Goal: Information Seeking & Learning: Compare options

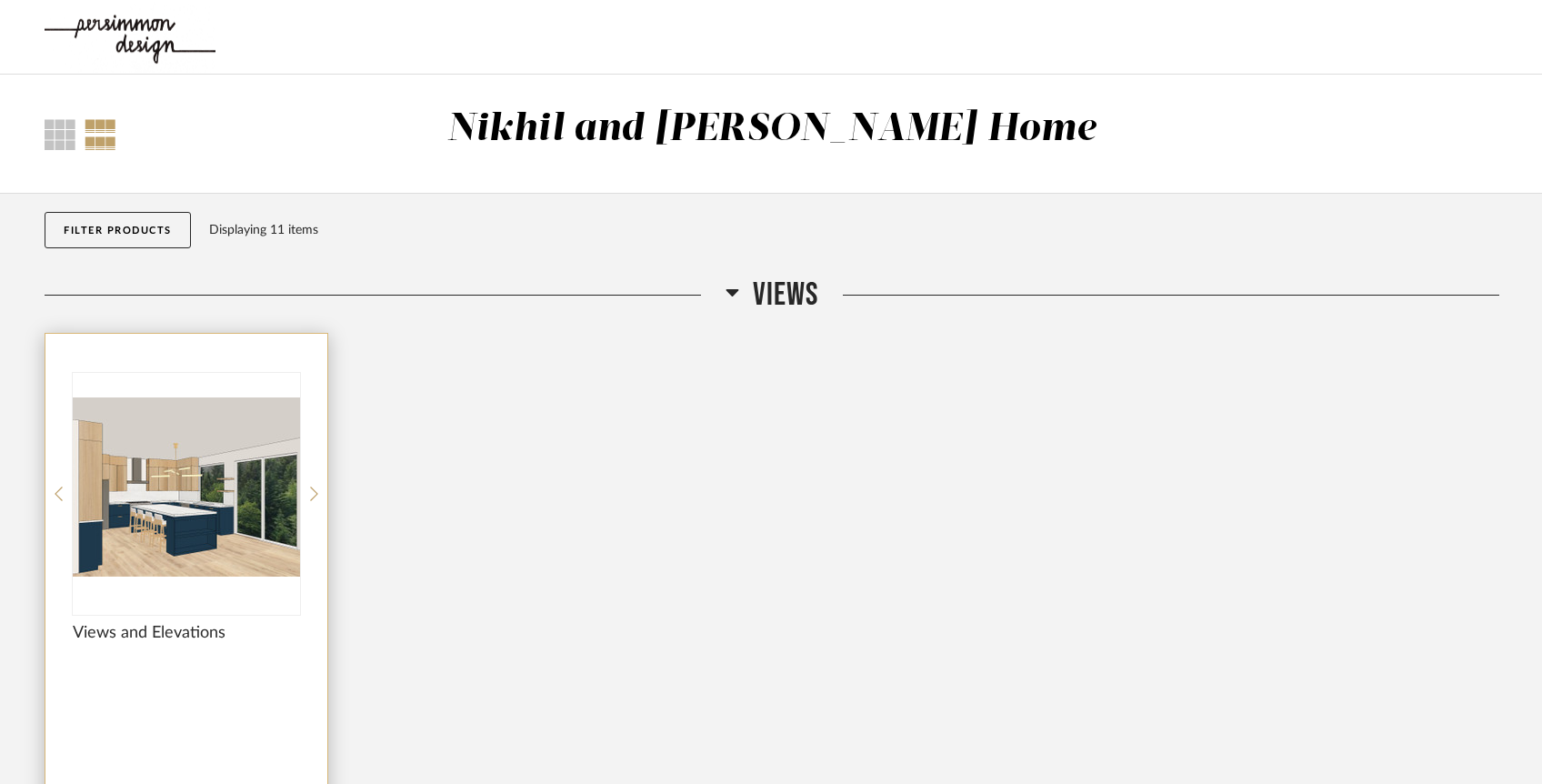
click at [154, 499] on img "0" at bounding box center [186, 486] width 228 height 228
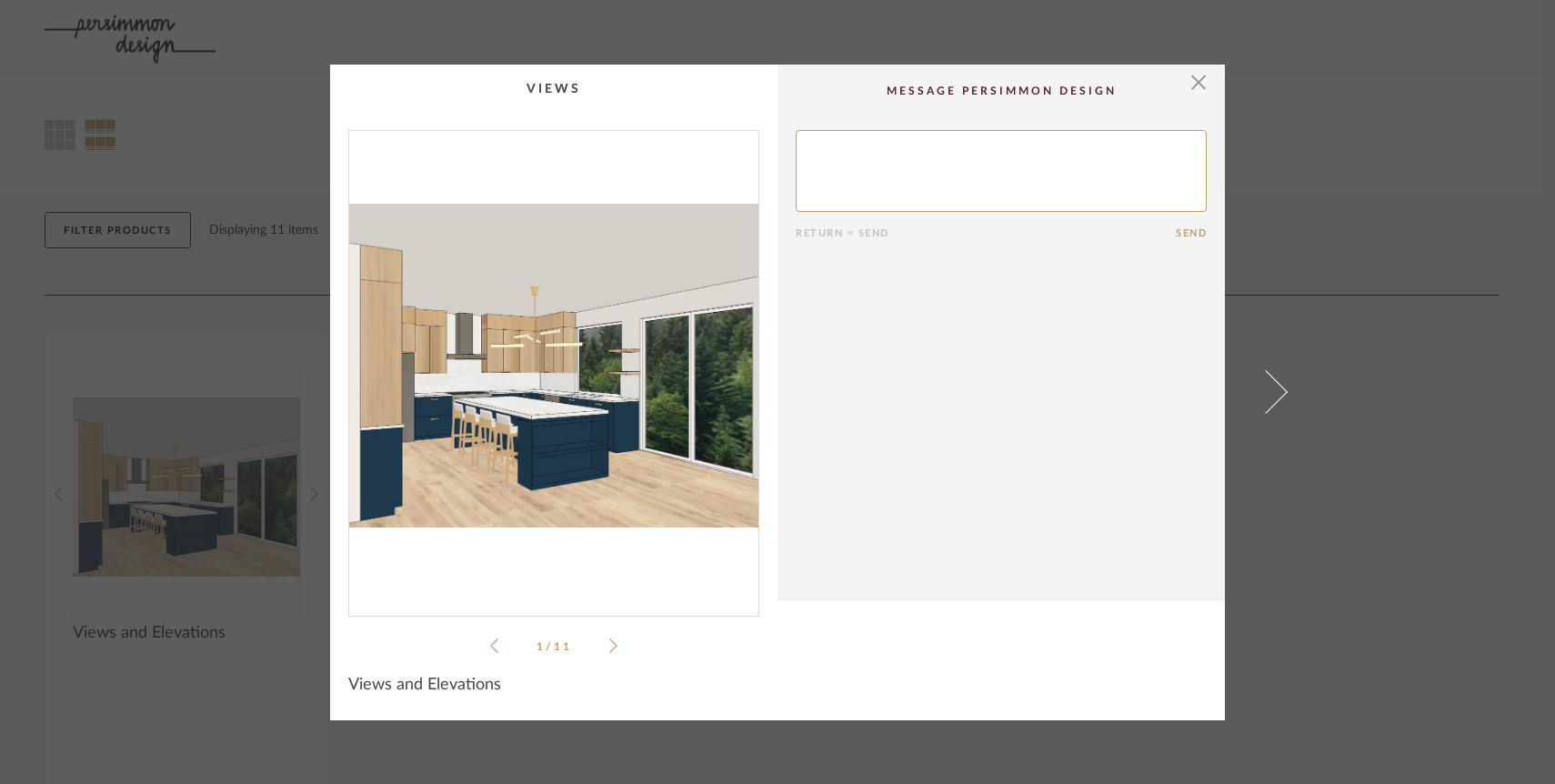
click at [611, 648] on div "1 / 11" at bounding box center [554, 392] width 411 height 526
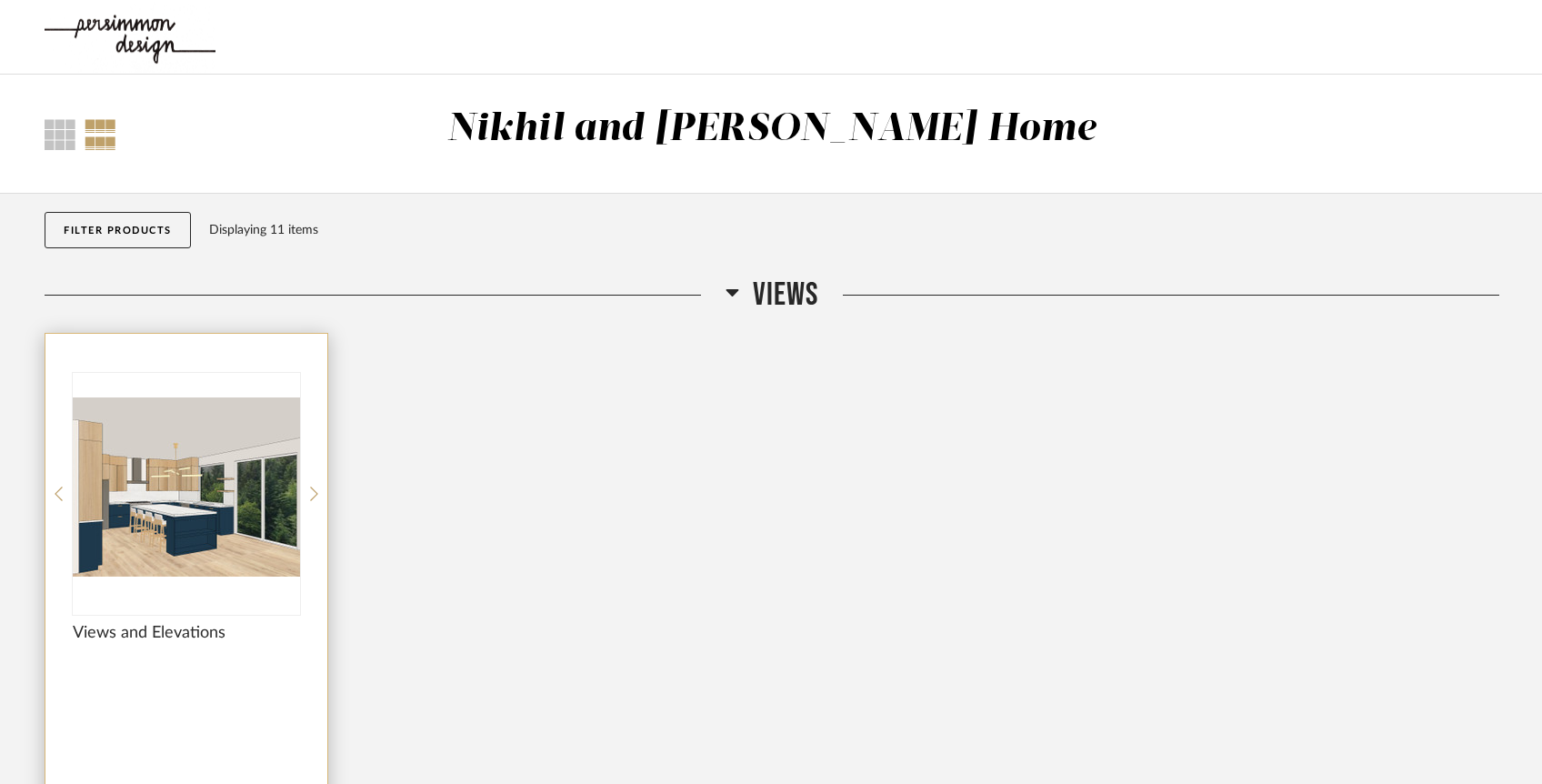
click at [209, 498] on img "0" at bounding box center [186, 486] width 228 height 228
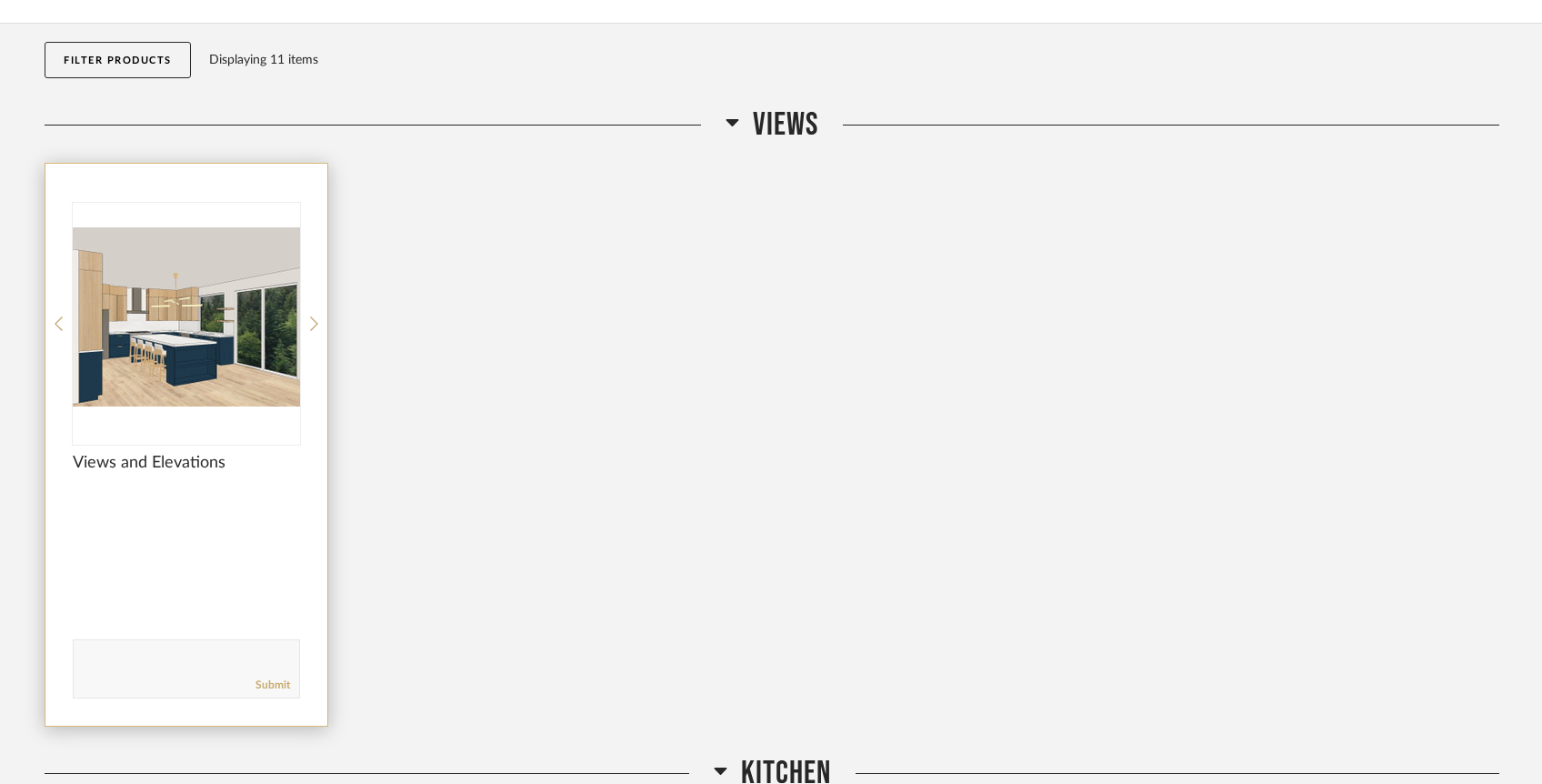
scroll to position [257, 0]
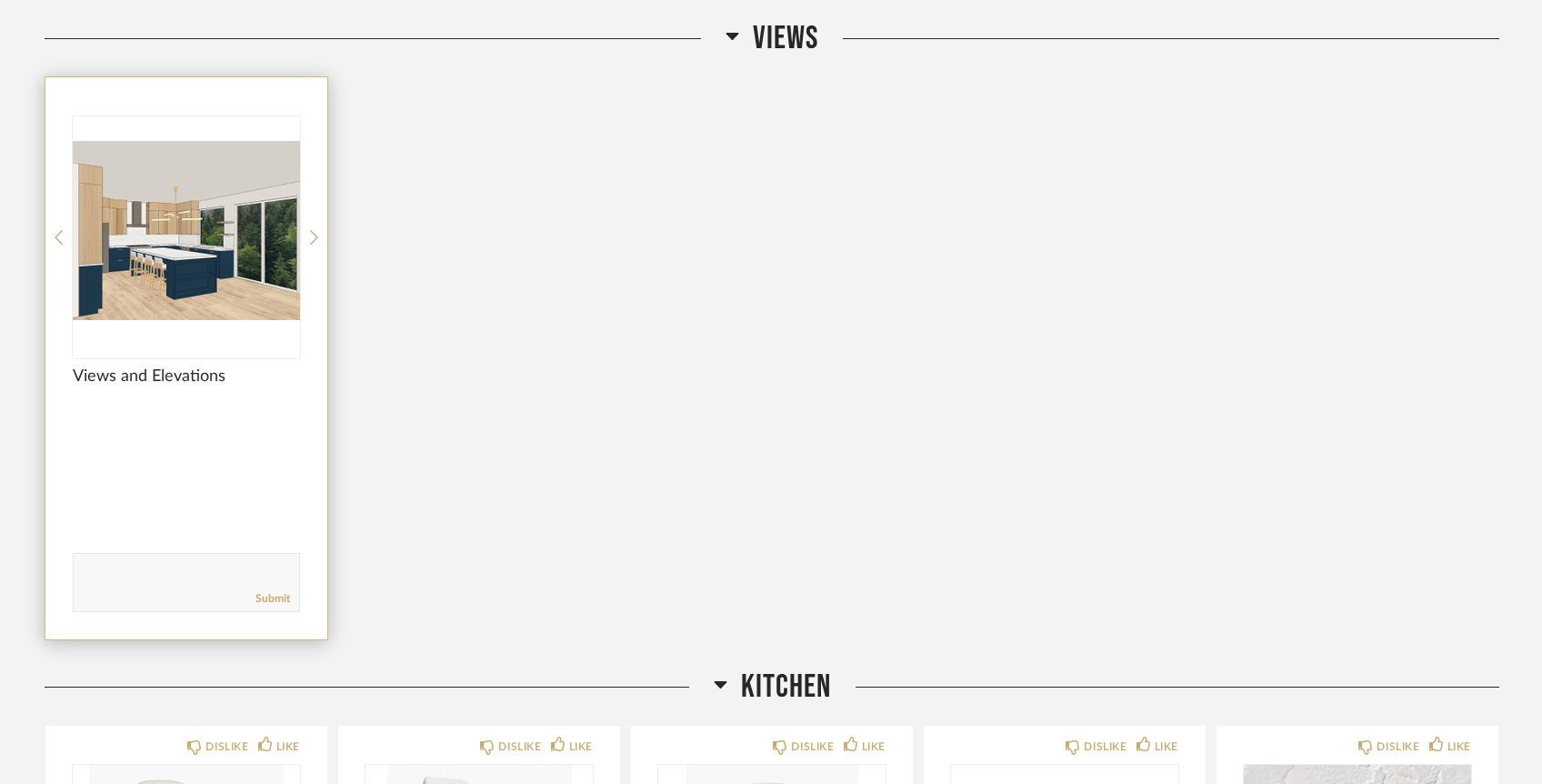
click at [178, 369] on span "Views and Elevations" at bounding box center [186, 376] width 228 height 20
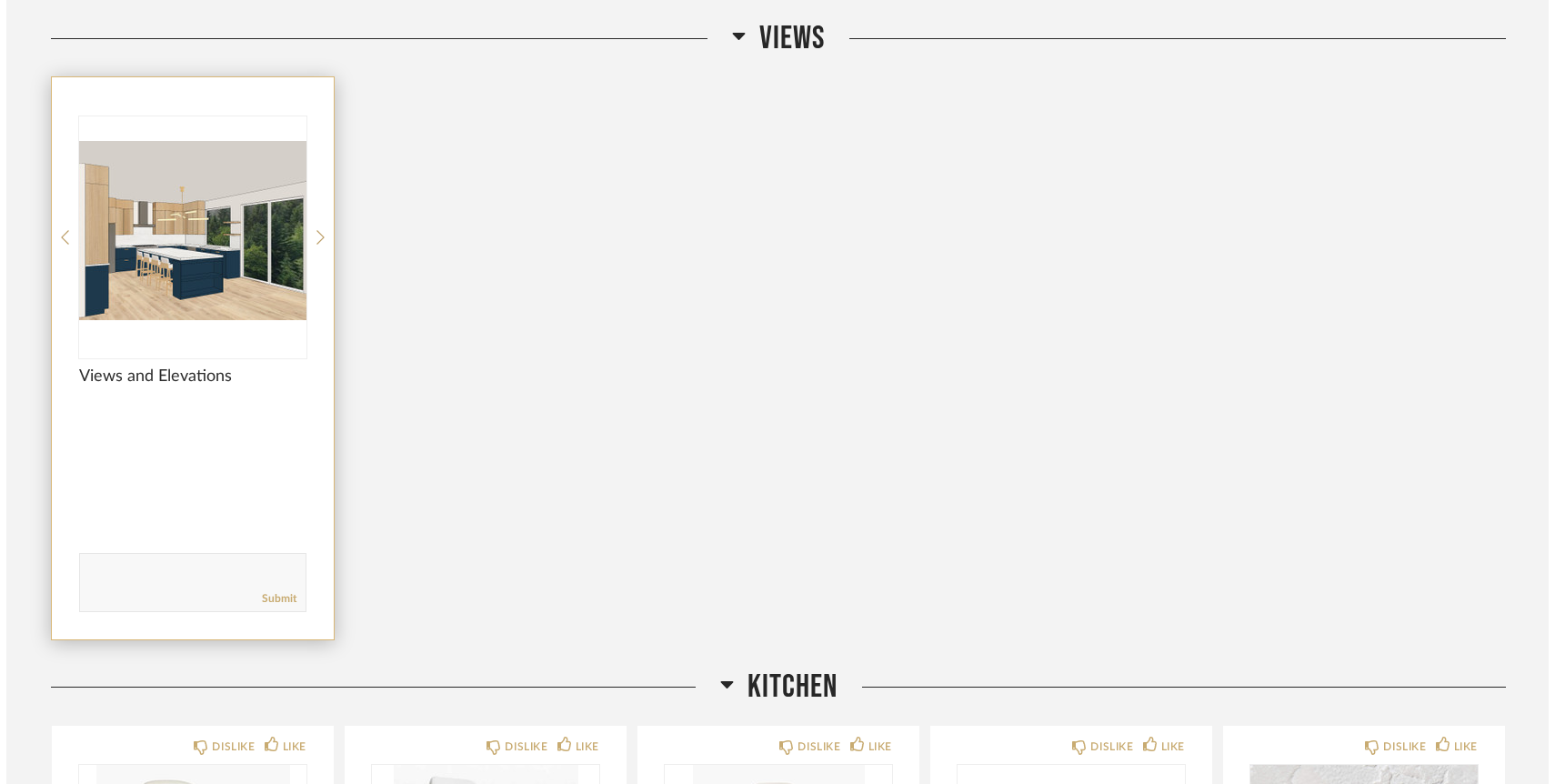
scroll to position [0, 0]
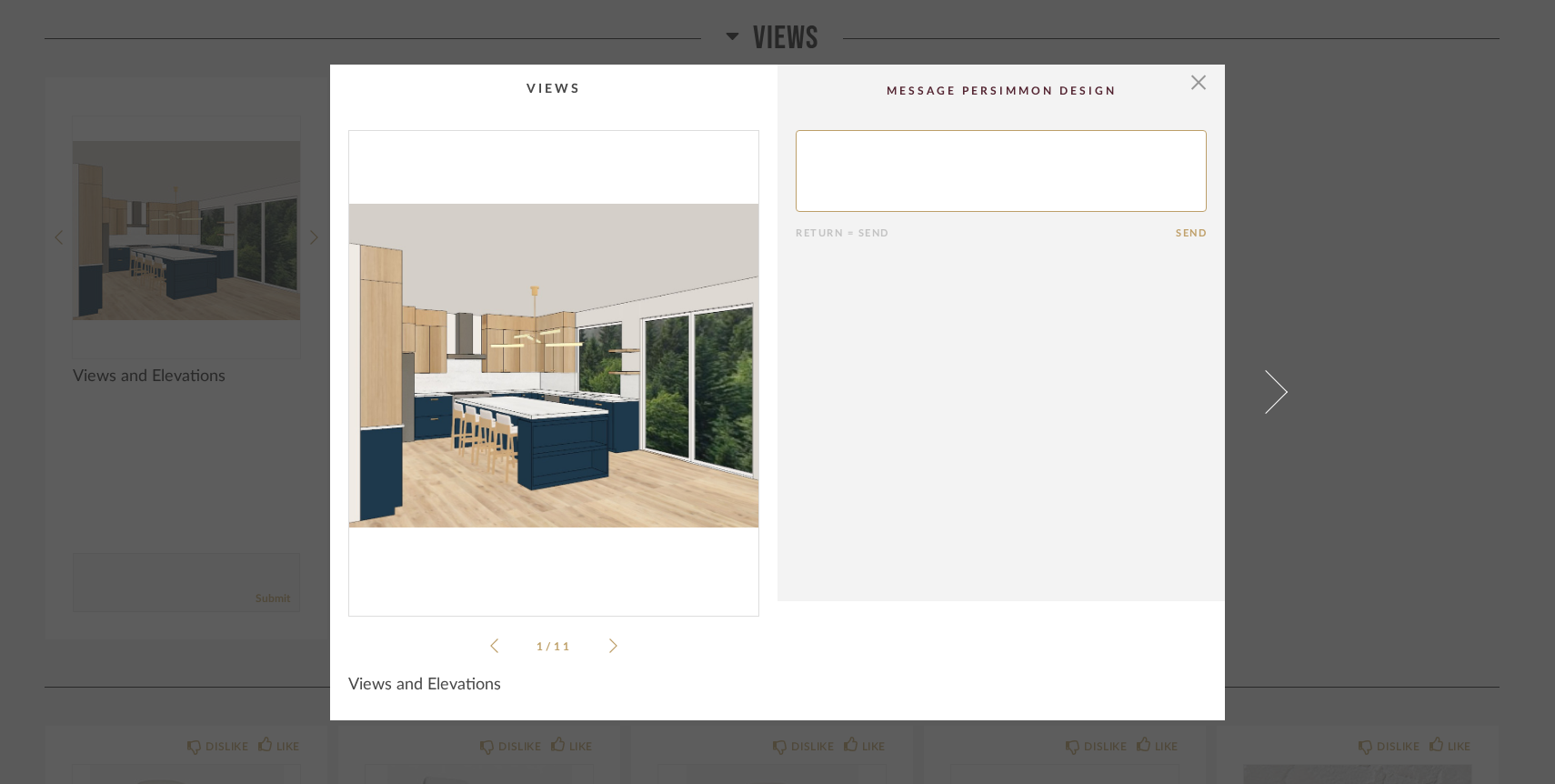
click at [610, 647] on icon at bounding box center [614, 645] width 8 height 15
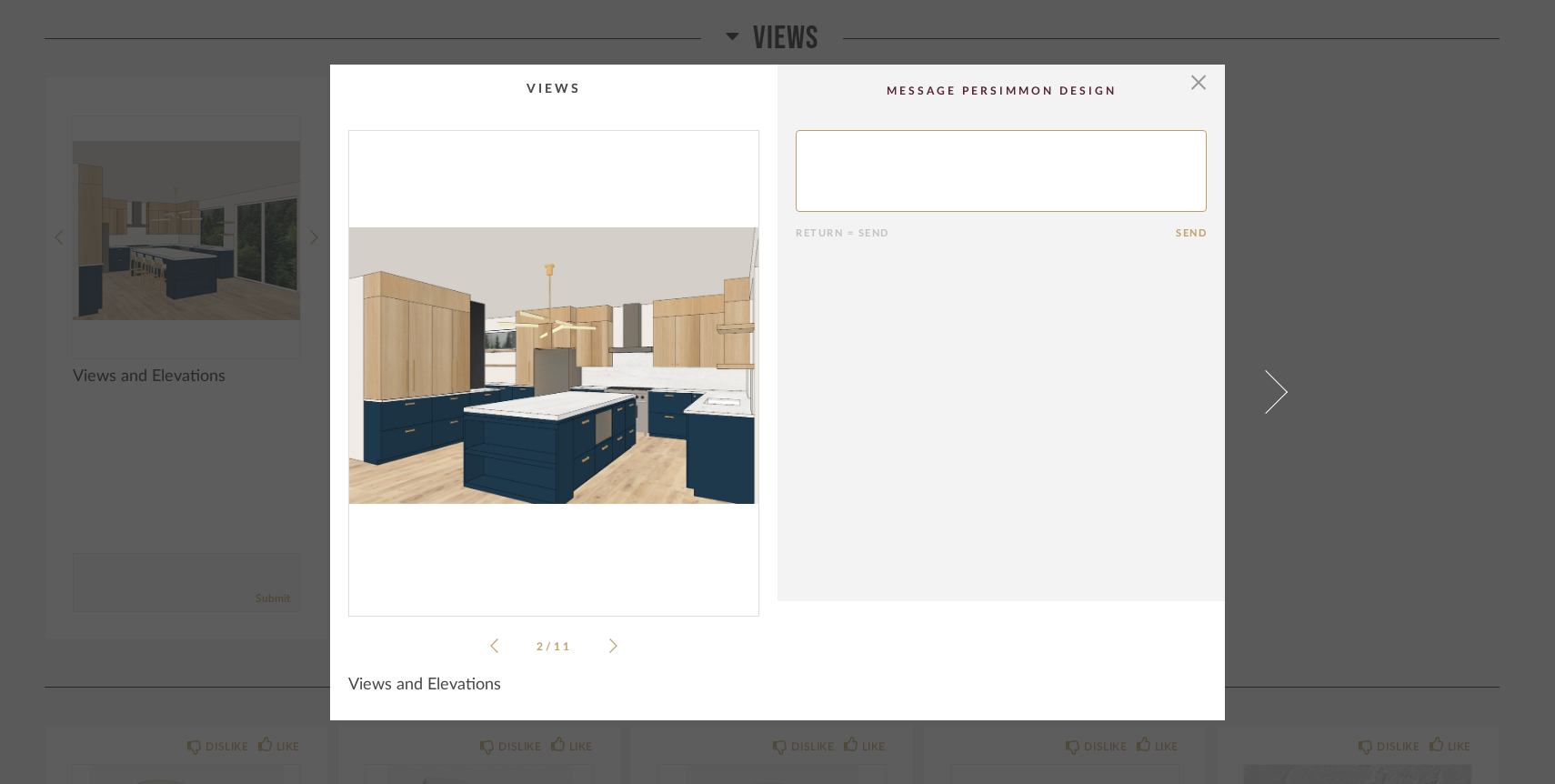
click at [610, 647] on icon at bounding box center [614, 645] width 8 height 15
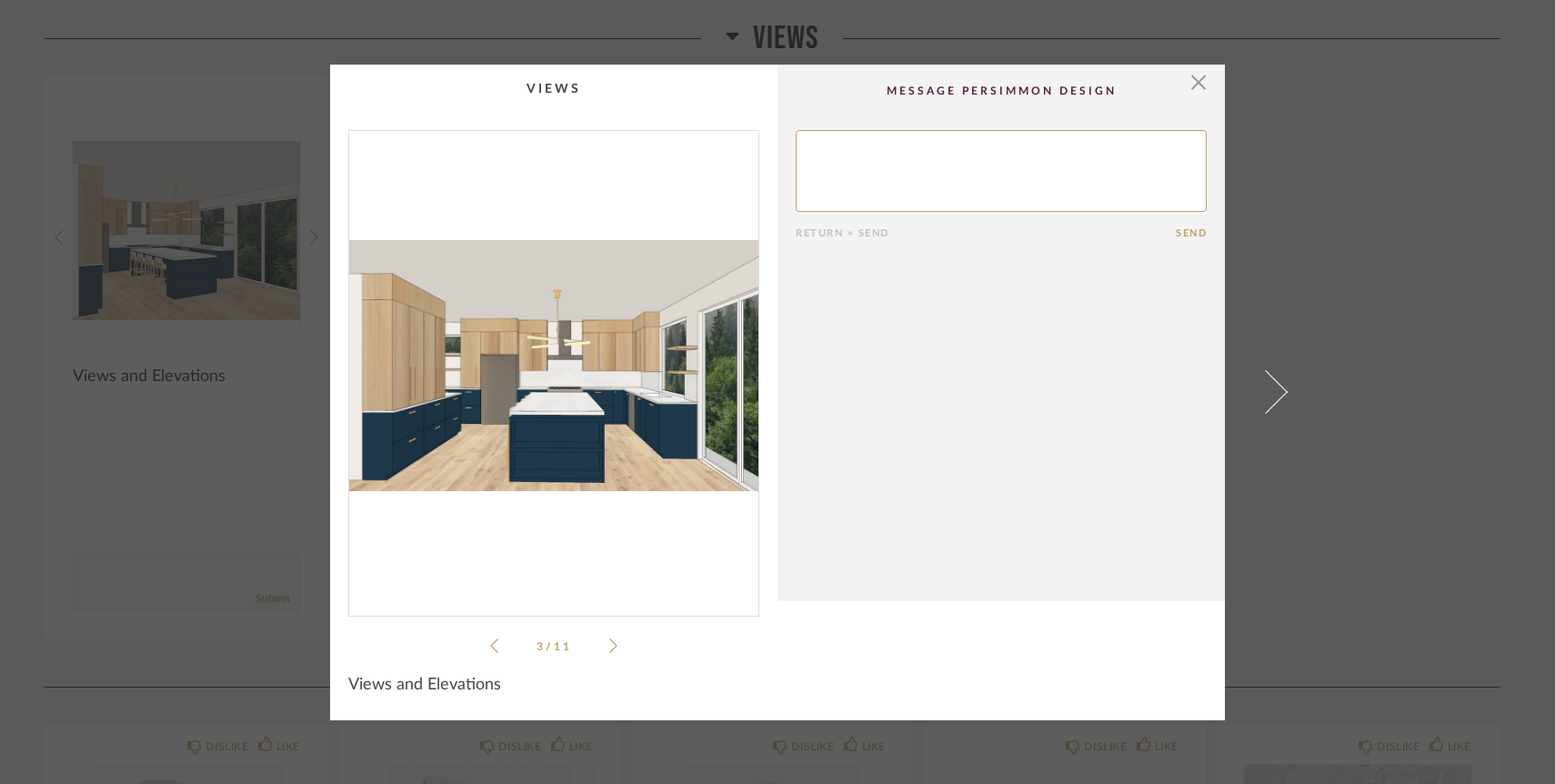
click at [610, 647] on icon at bounding box center [614, 645] width 8 height 15
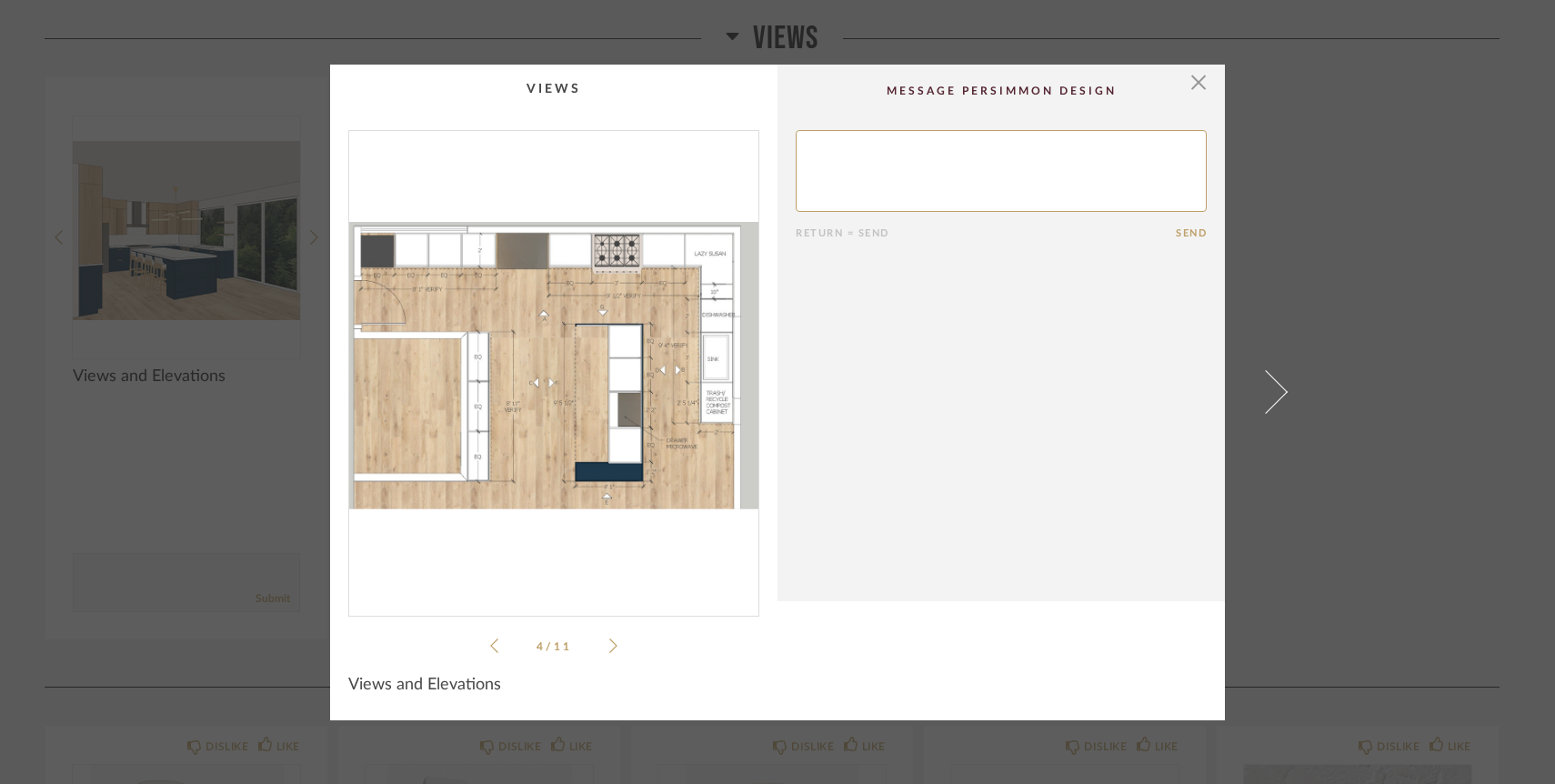
click at [610, 646] on icon at bounding box center [614, 645] width 8 height 16
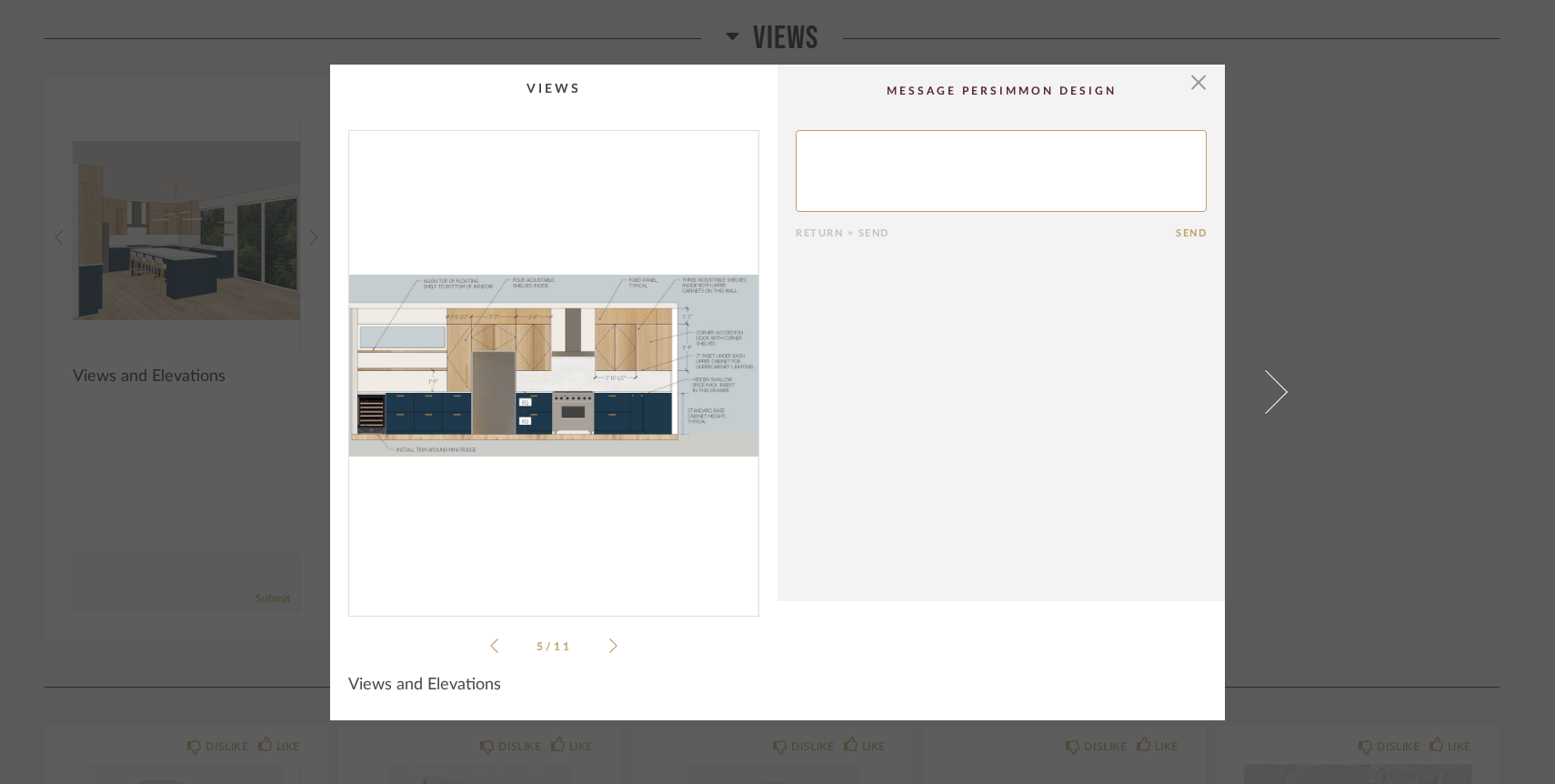
click at [1069, 79] on cpp-summary-comments "Return = Send Send" at bounding box center [1001, 332] width 448 height 536
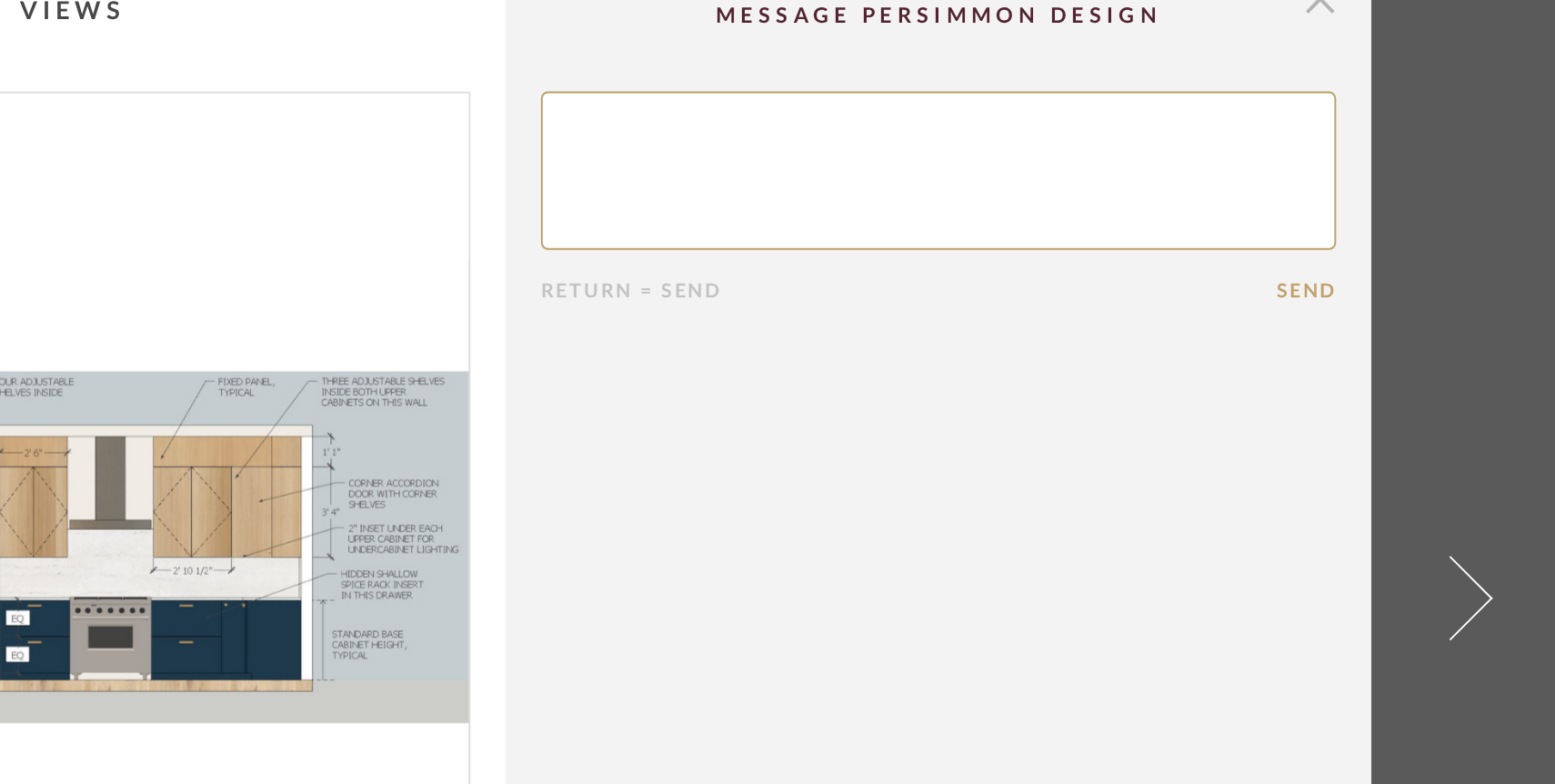
click at [1193, 92] on span "button" at bounding box center [1199, 83] width 37 height 37
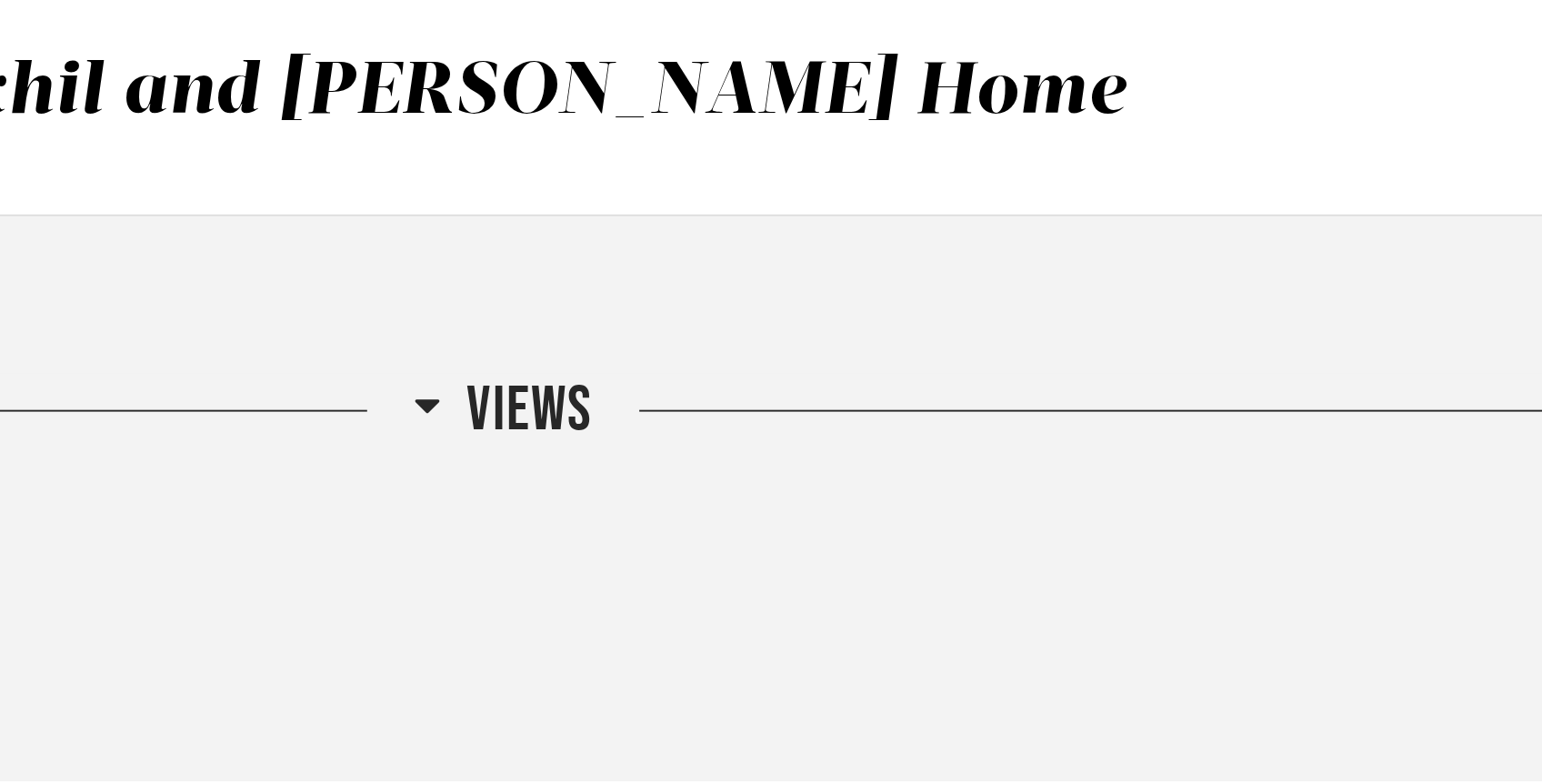
scroll to position [257, 0]
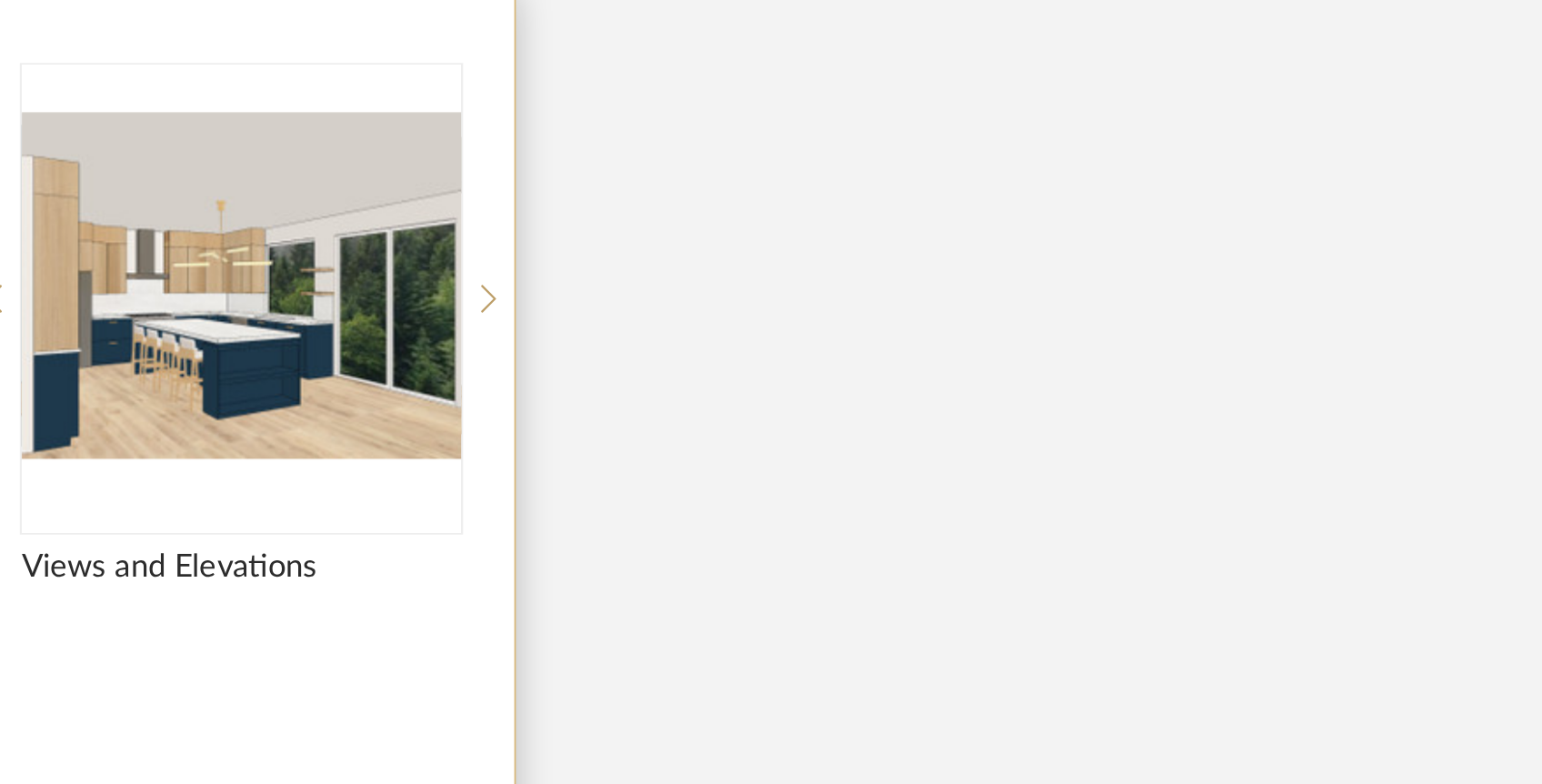
click at [199, 246] on img "0" at bounding box center [186, 230] width 228 height 228
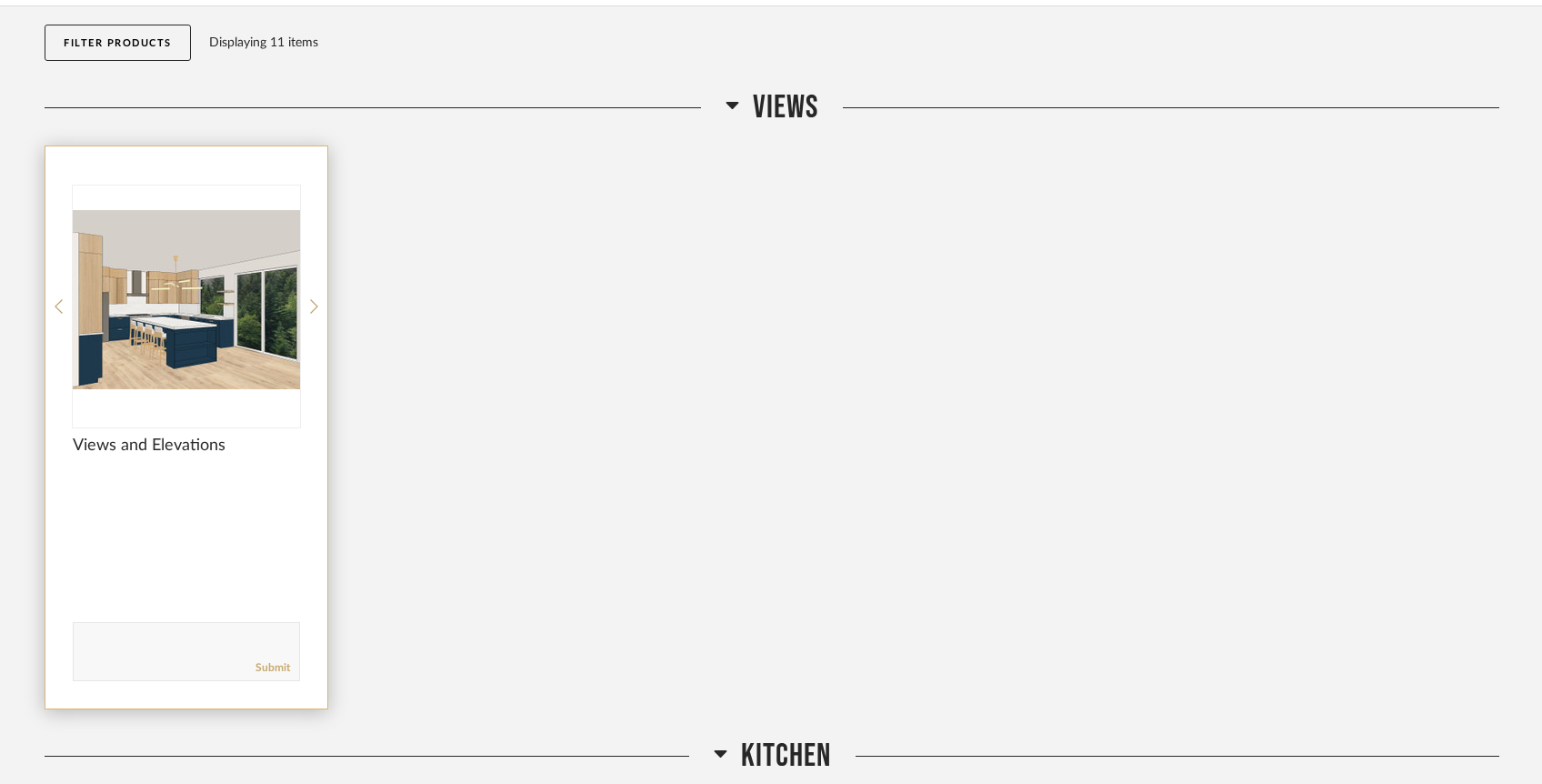
scroll to position [152, 0]
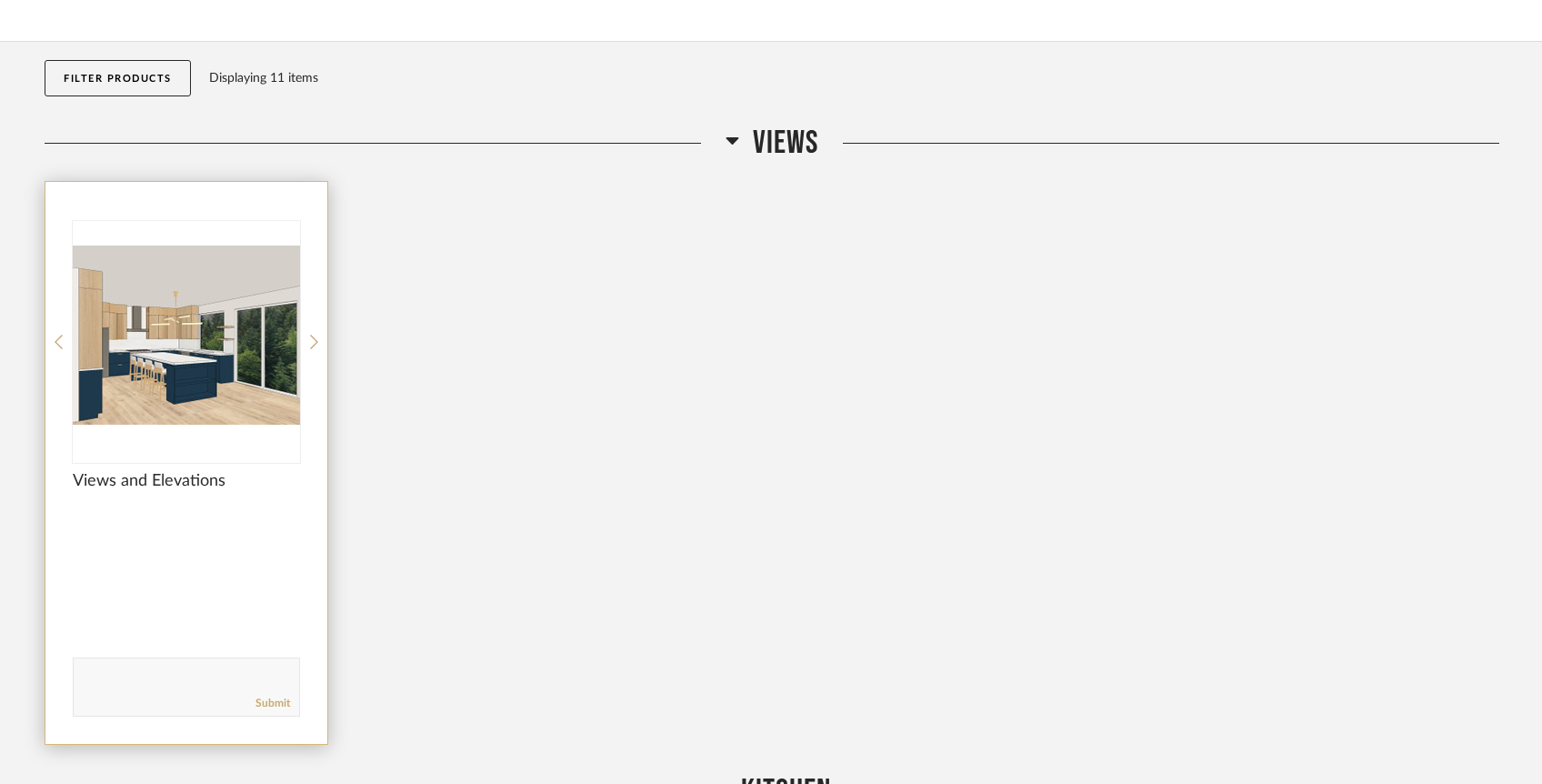
click at [222, 277] on img "0" at bounding box center [186, 334] width 228 height 228
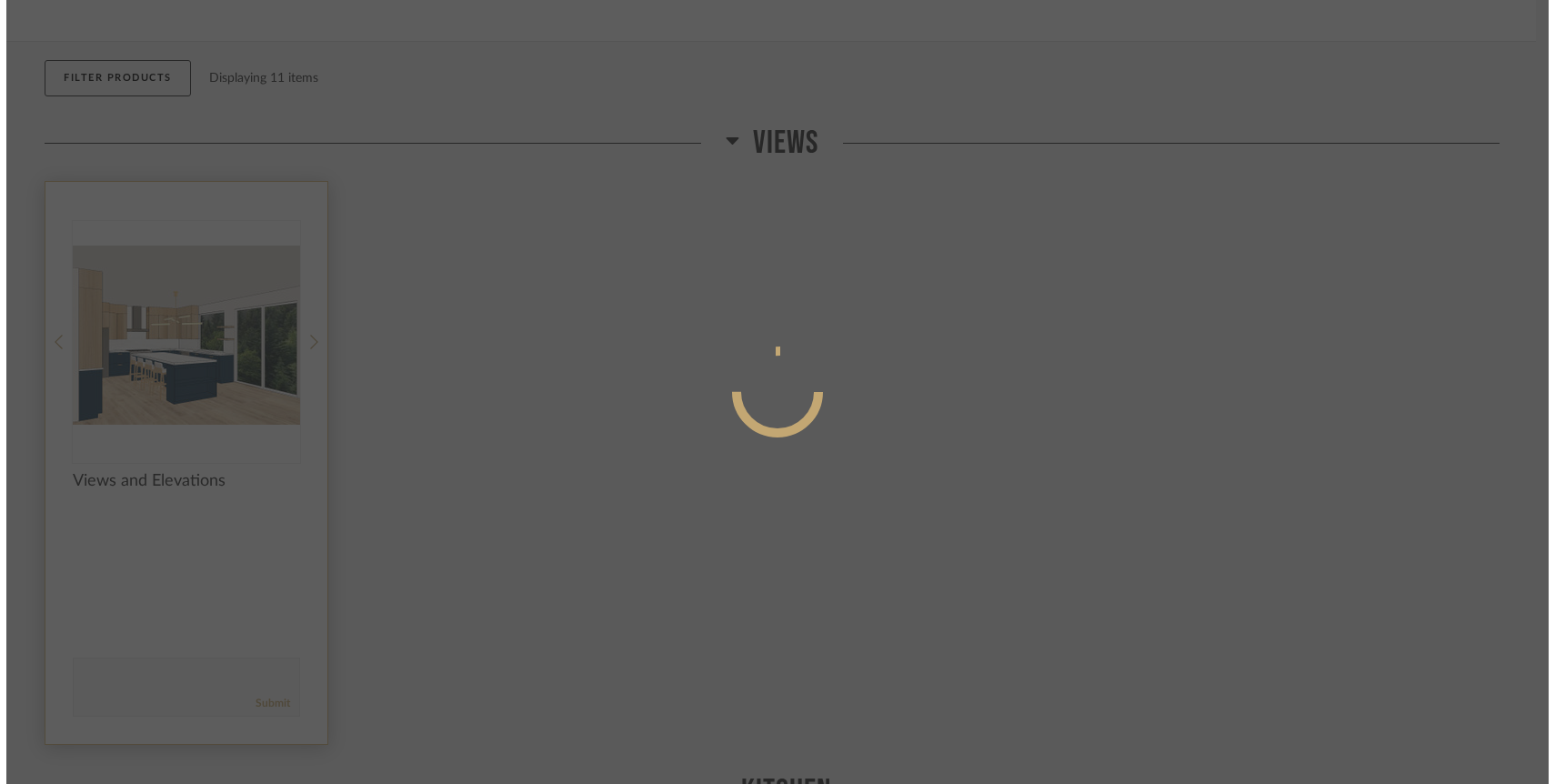
scroll to position [0, 0]
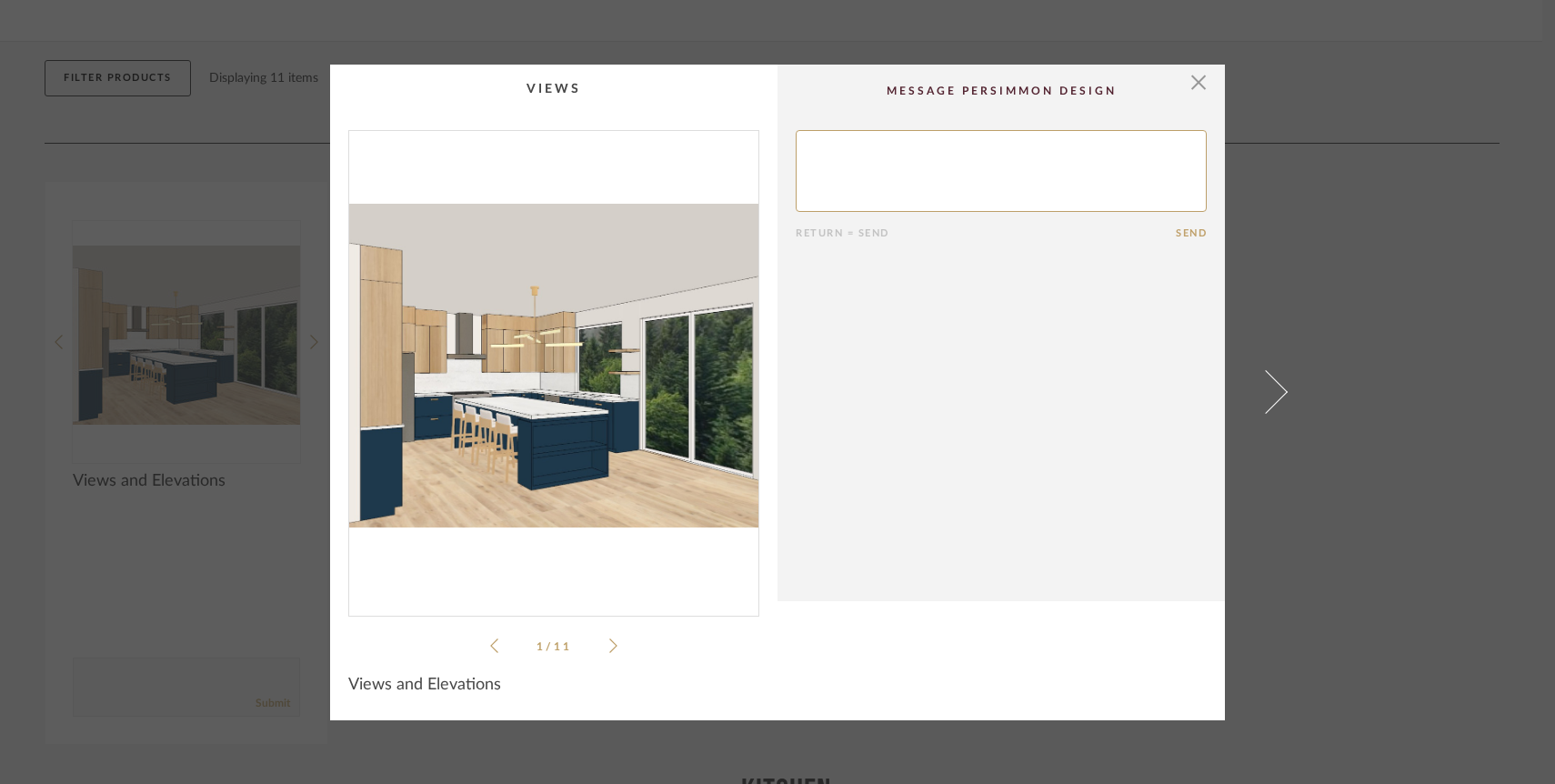
click at [533, 311] on img "0" at bounding box center [554, 365] width 409 height 470
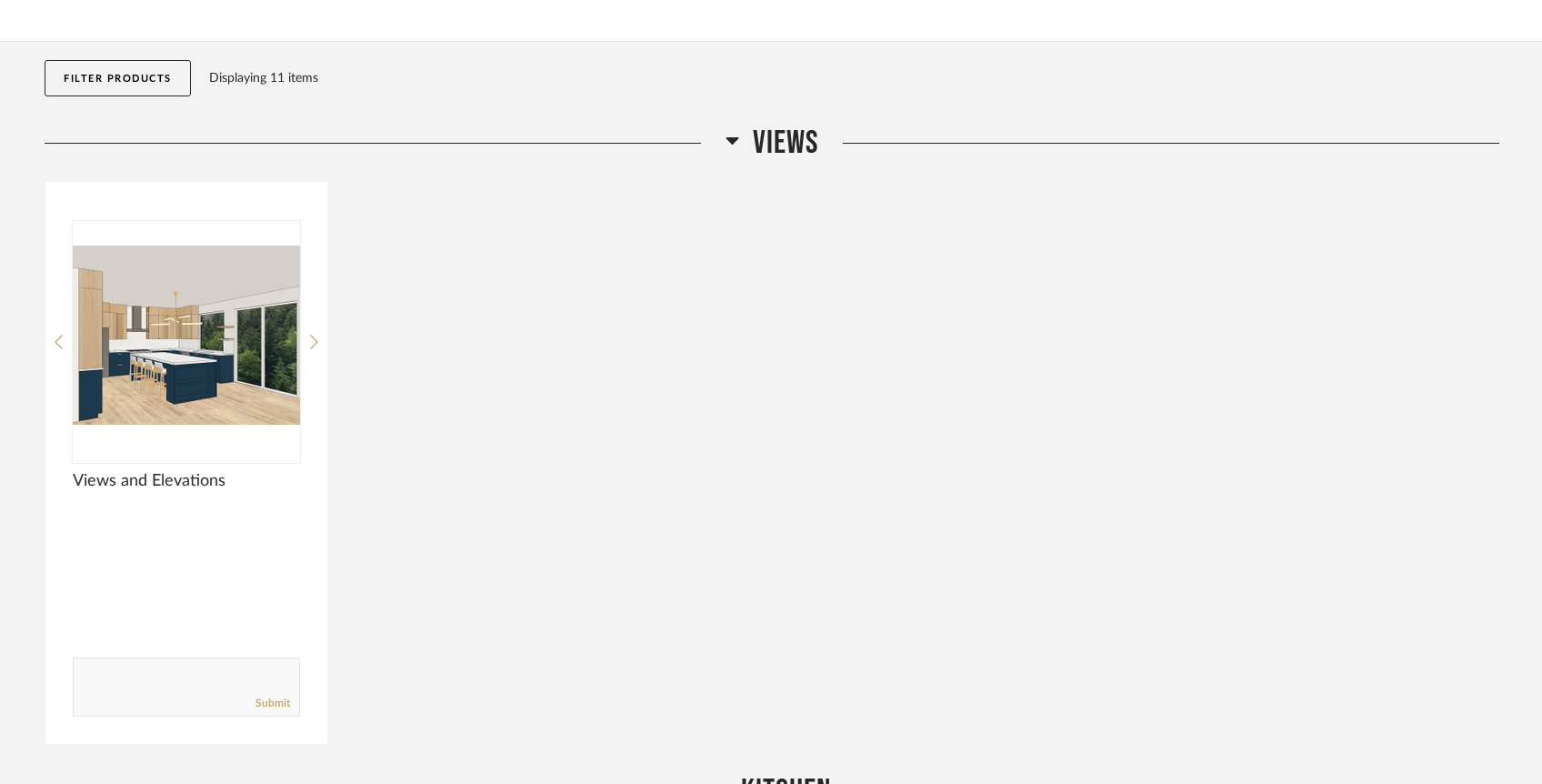
scroll to position [150, 0]
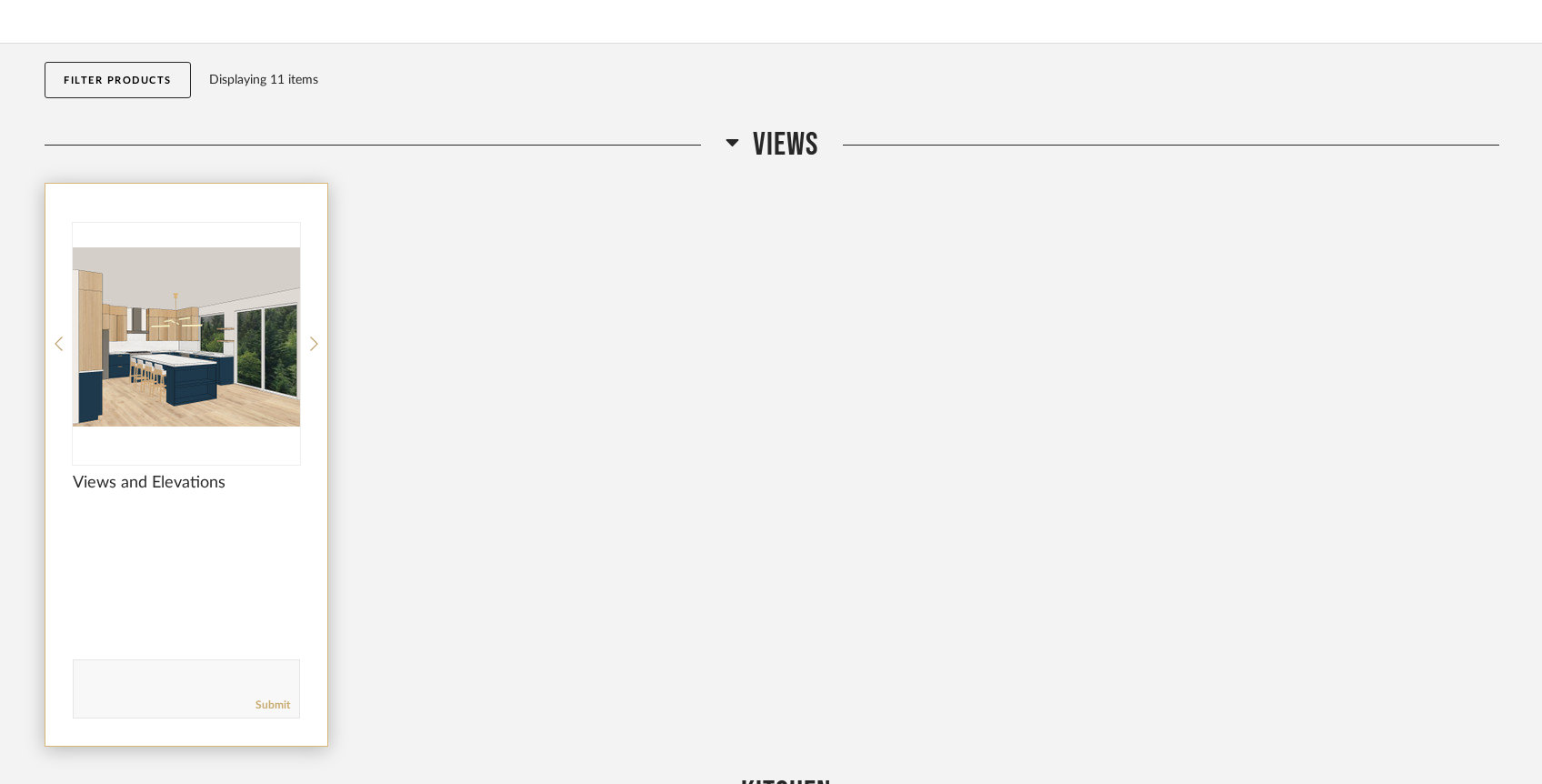
click at [210, 300] on img "0" at bounding box center [186, 336] width 228 height 228
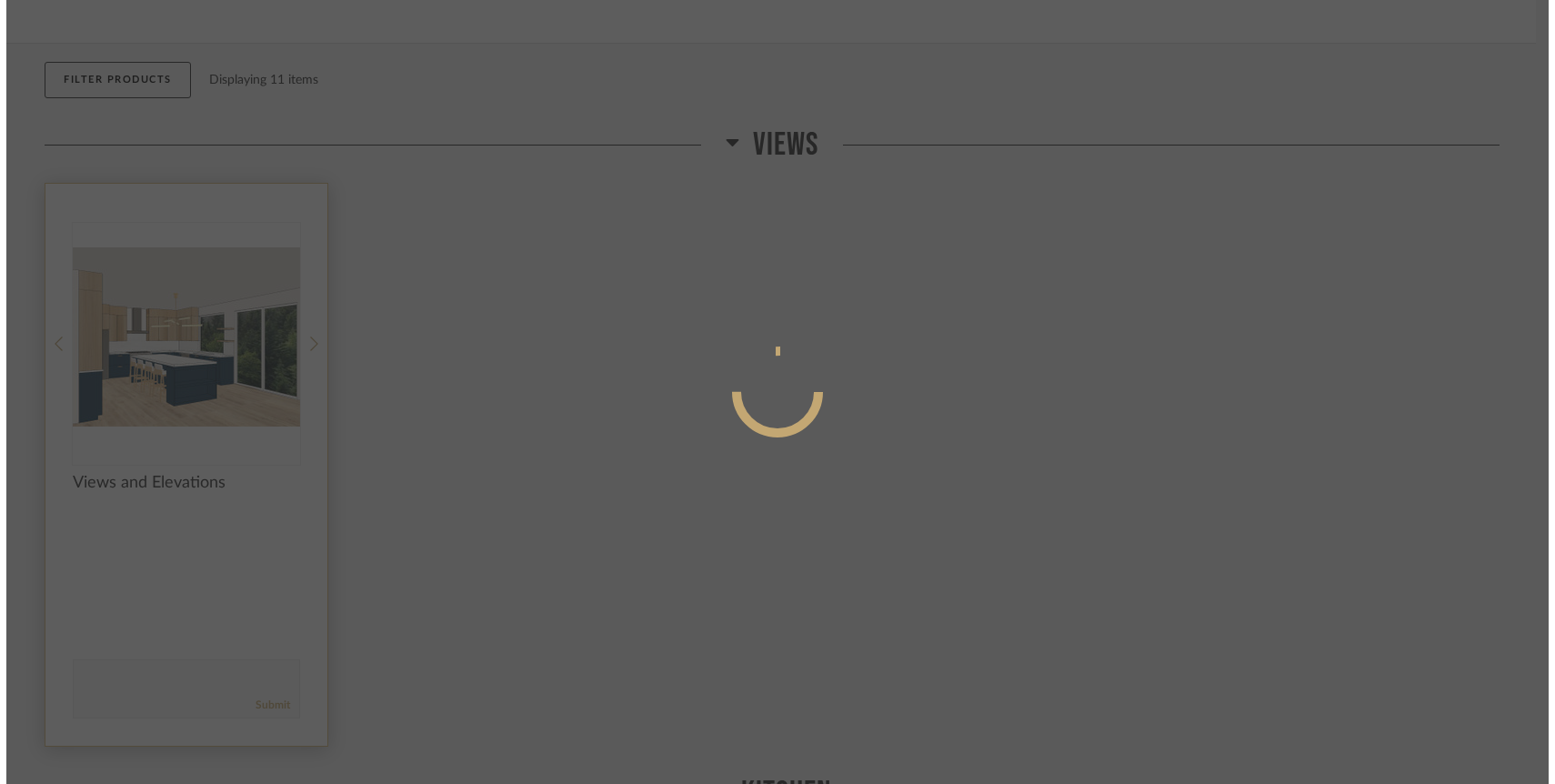
scroll to position [0, 0]
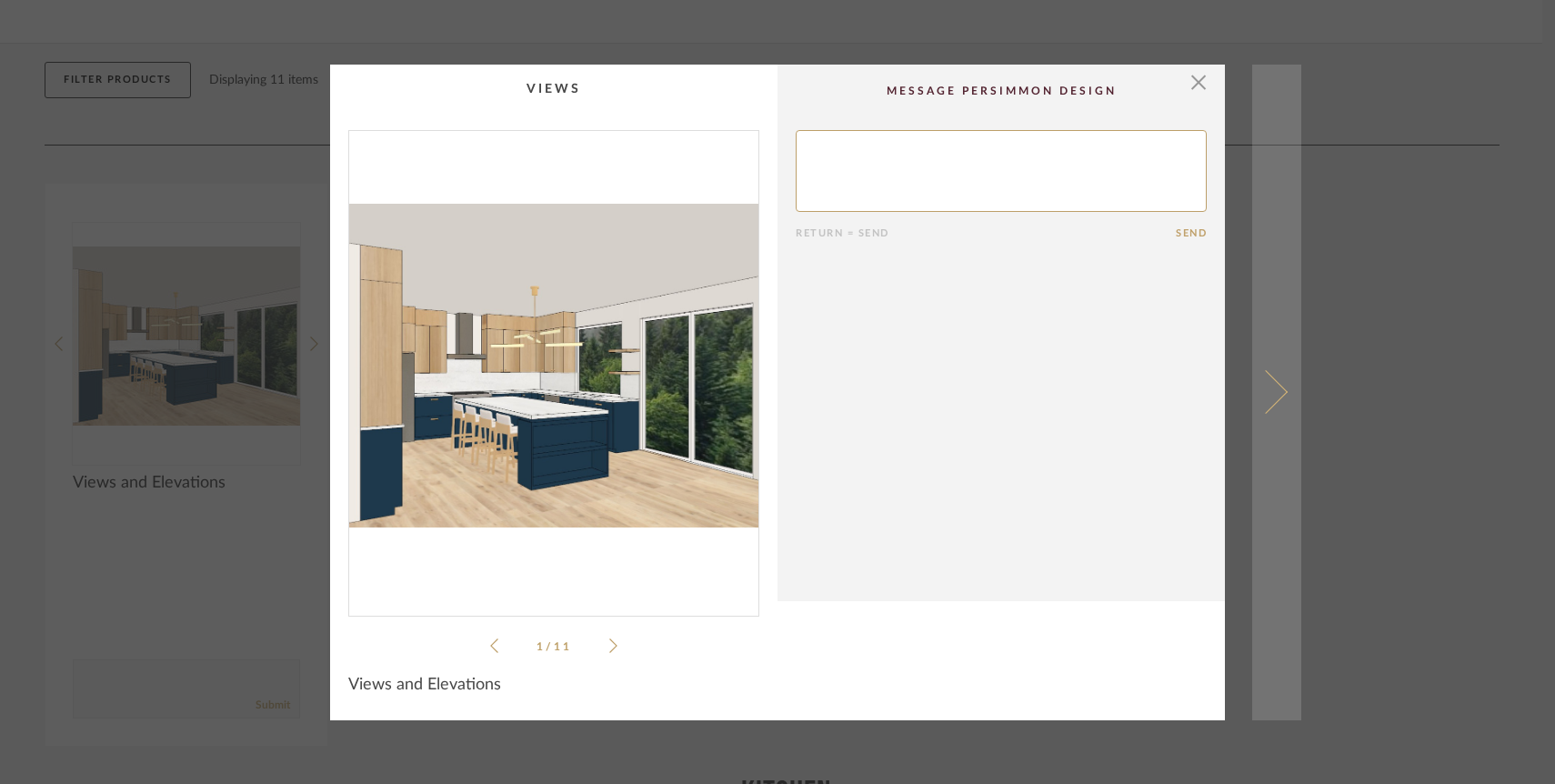
click at [1265, 390] on span at bounding box center [1265, 392] width 44 height 44
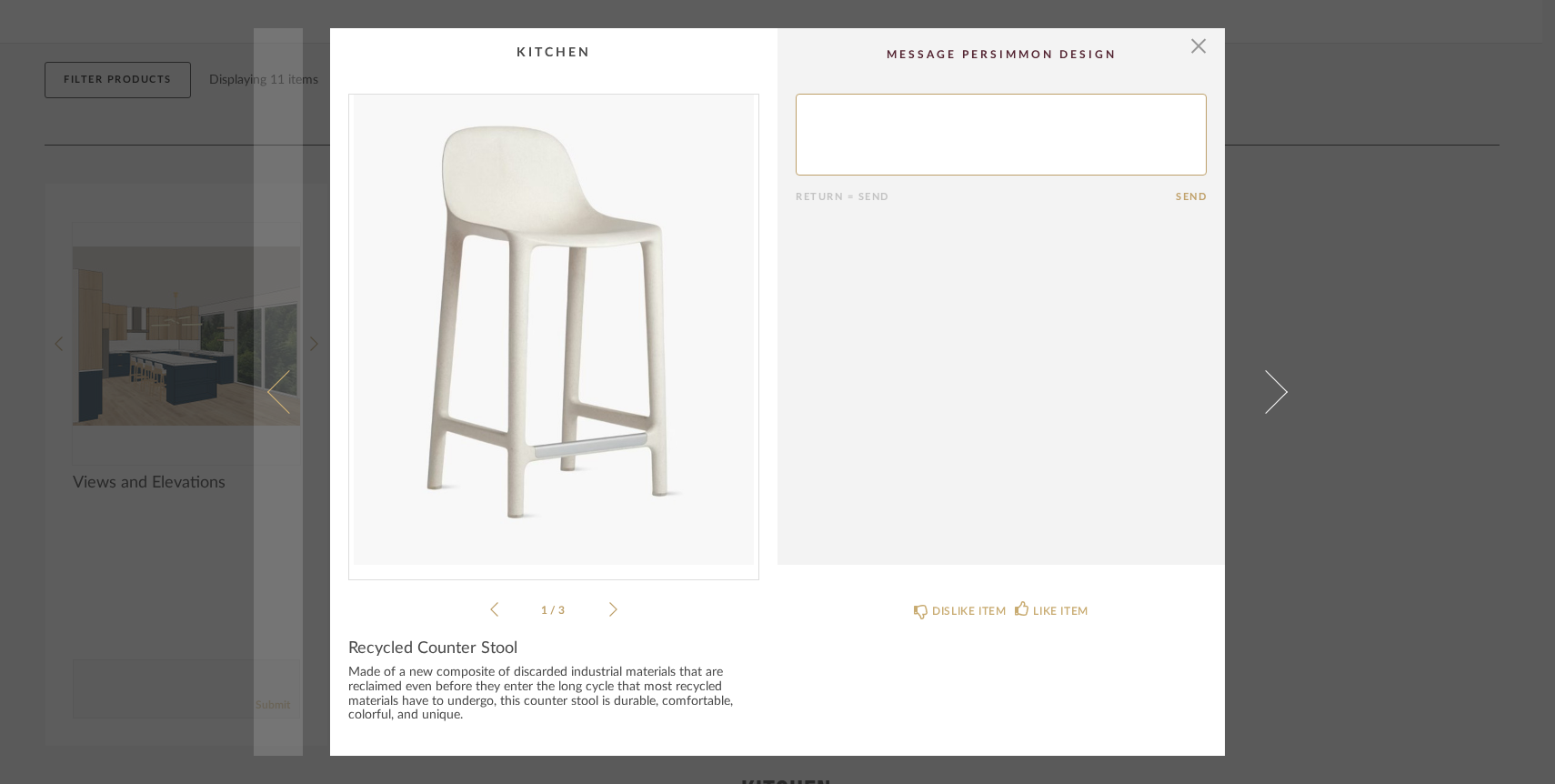
click at [264, 529] on link at bounding box center [278, 392] width 49 height 728
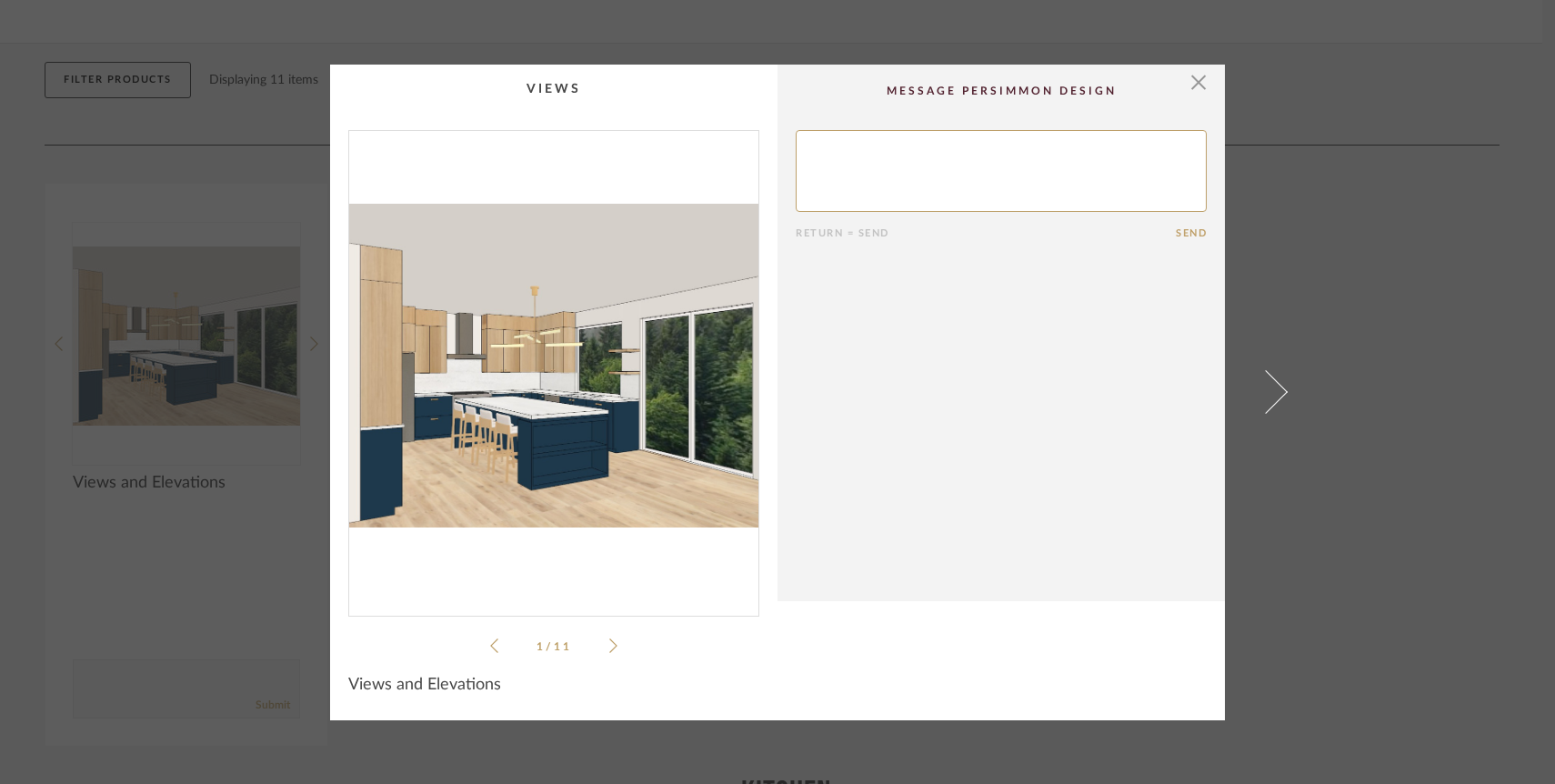
click at [228, 534] on div "× 1 / 11 Return = Send Send Views and Elevations" at bounding box center [778, 392] width 1555 height 784
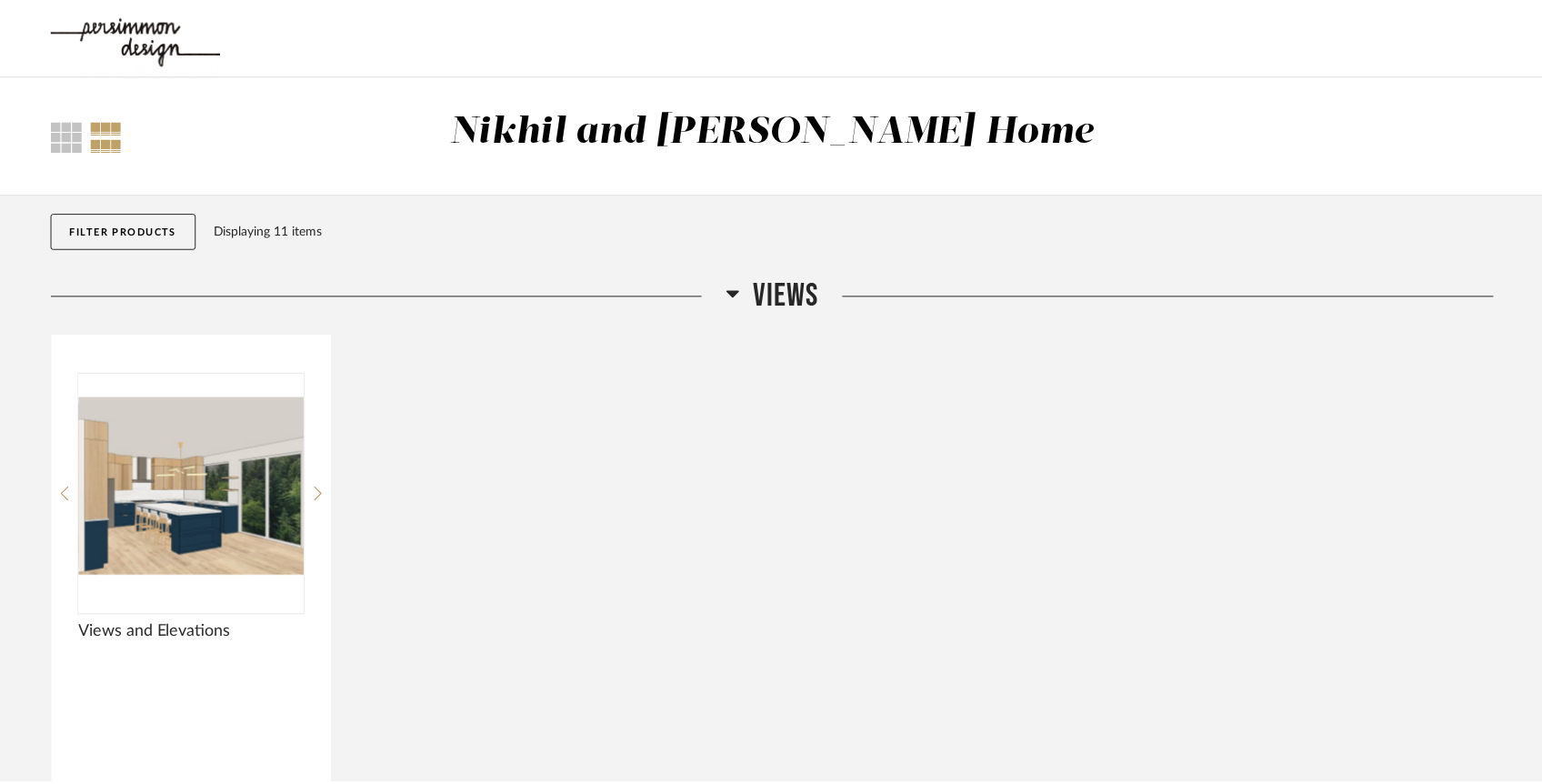
scroll to position [150, 0]
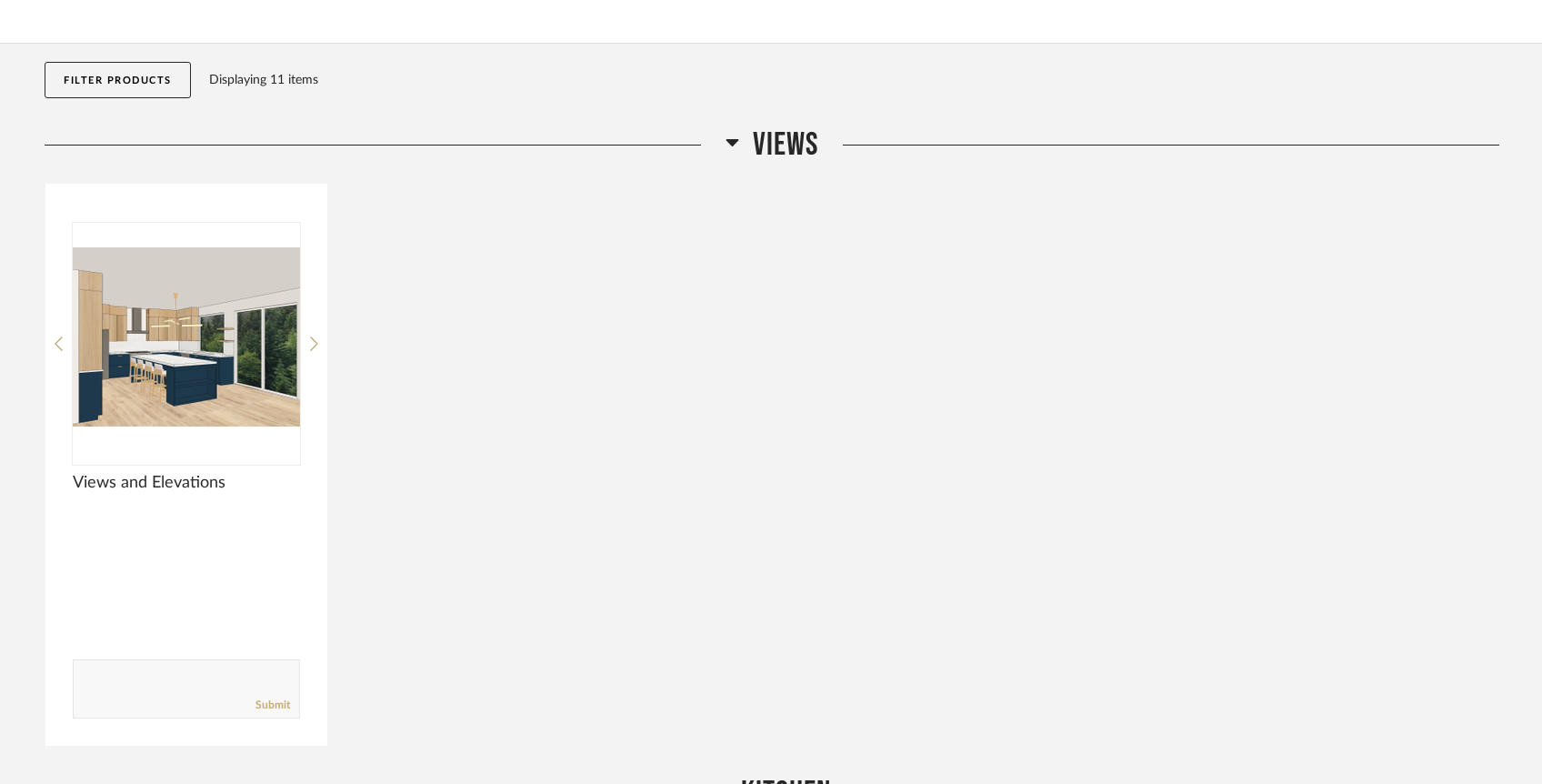
click at [444, 477] on div "Views and Elevations Comments: Submit" at bounding box center [771, 465] width 1455 height 564
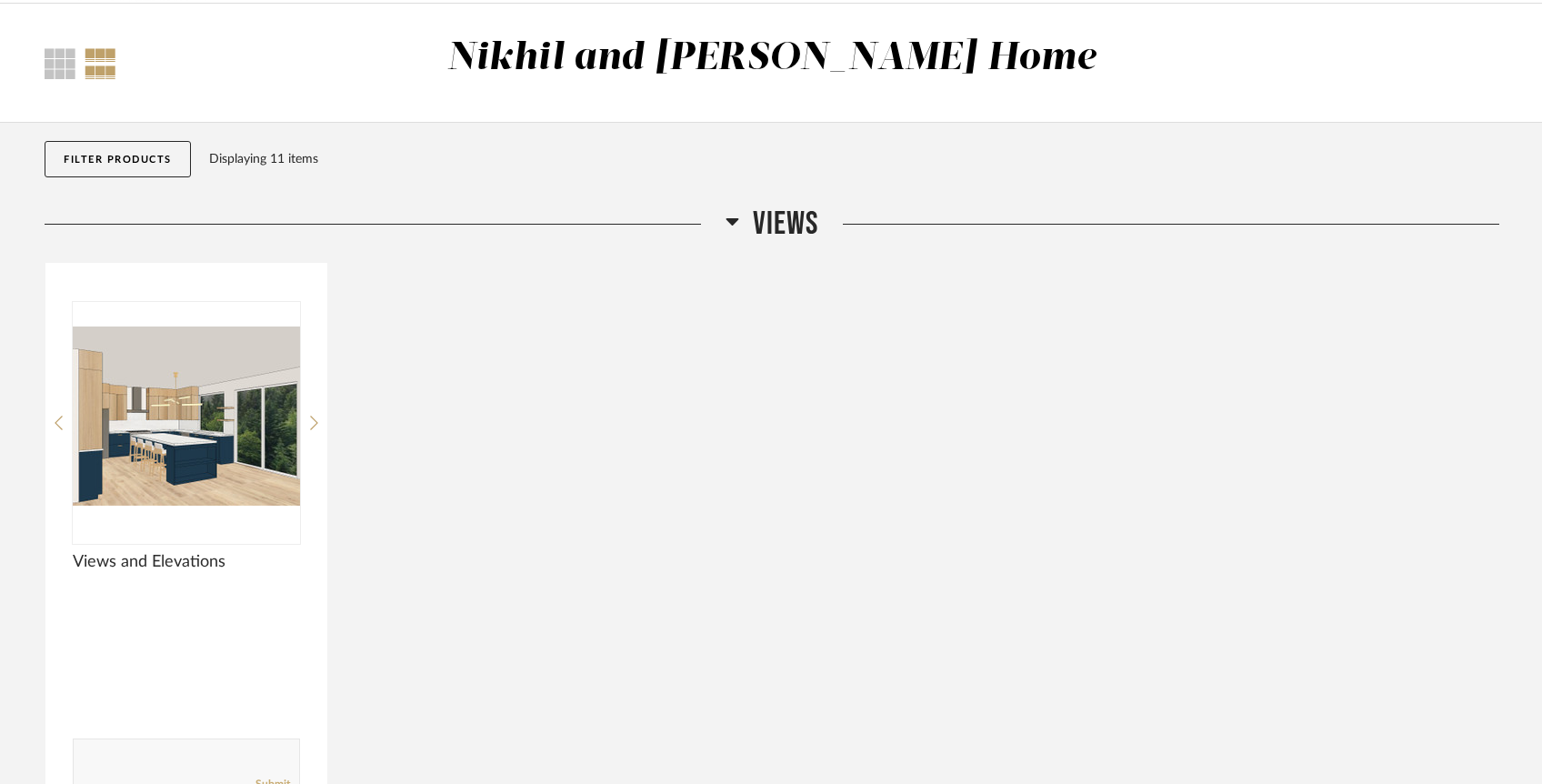
scroll to position [0, 0]
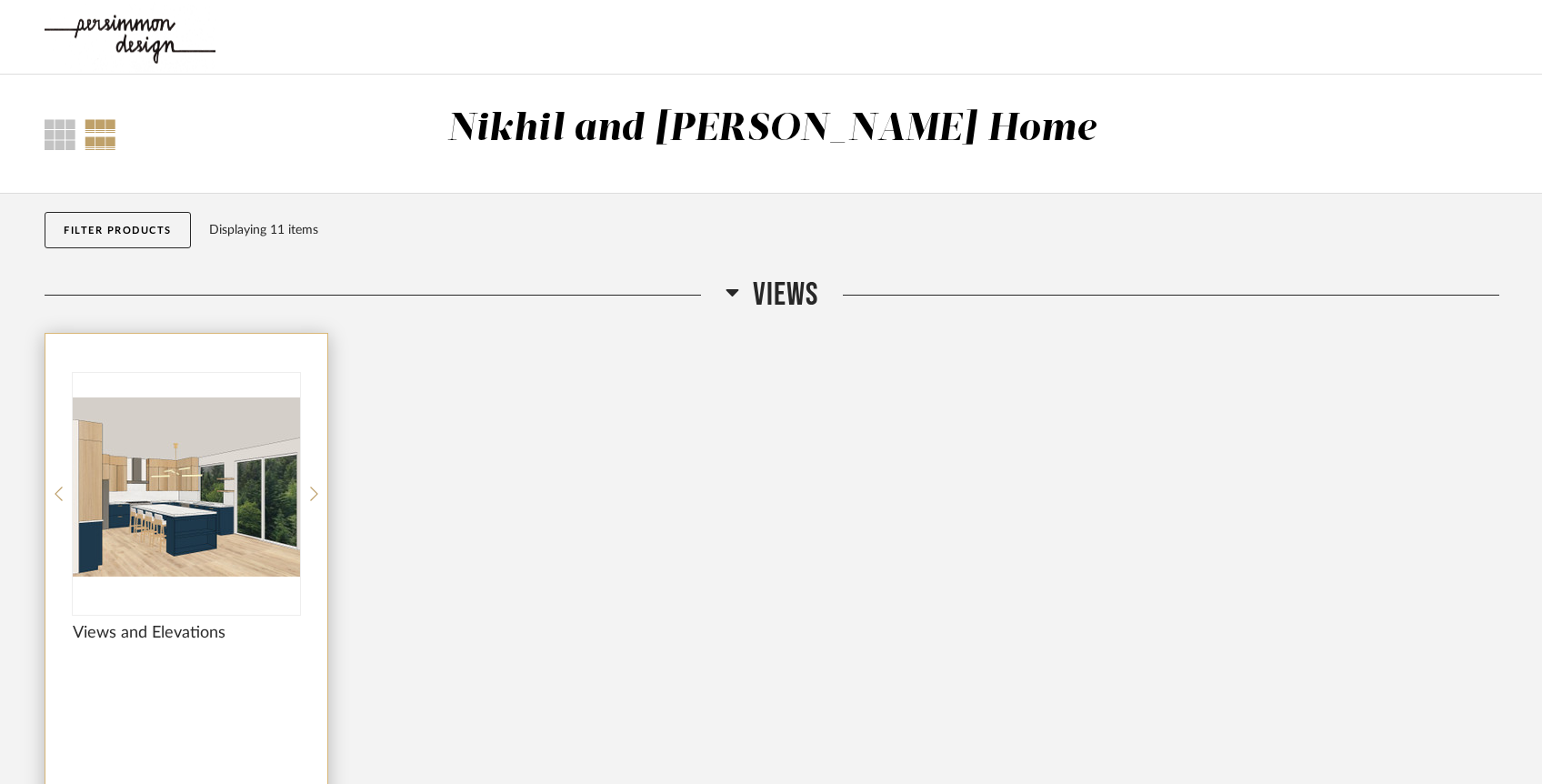
click at [141, 433] on img "0" at bounding box center [186, 486] width 228 height 228
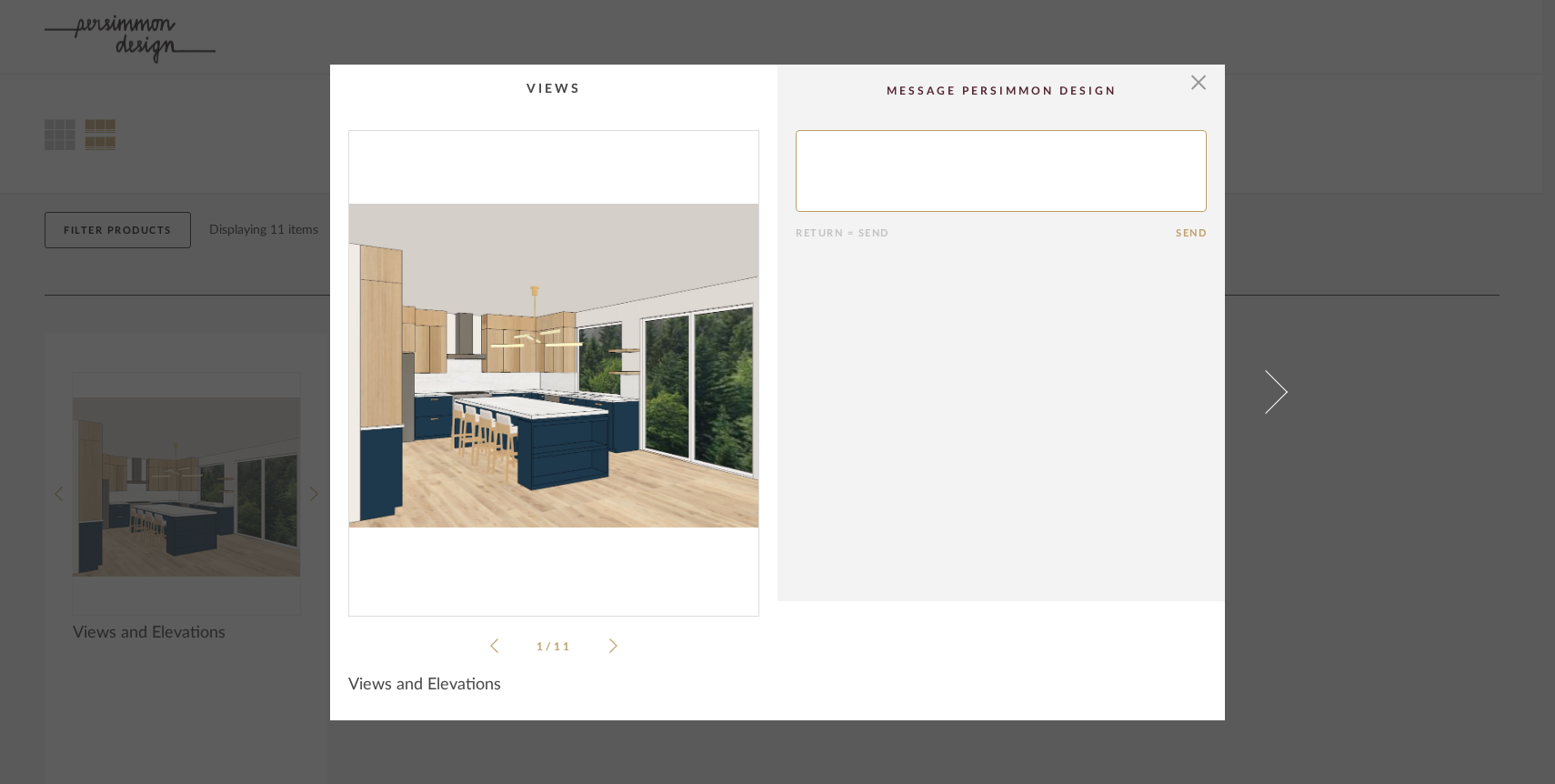
click at [610, 647] on icon at bounding box center [614, 645] width 8 height 16
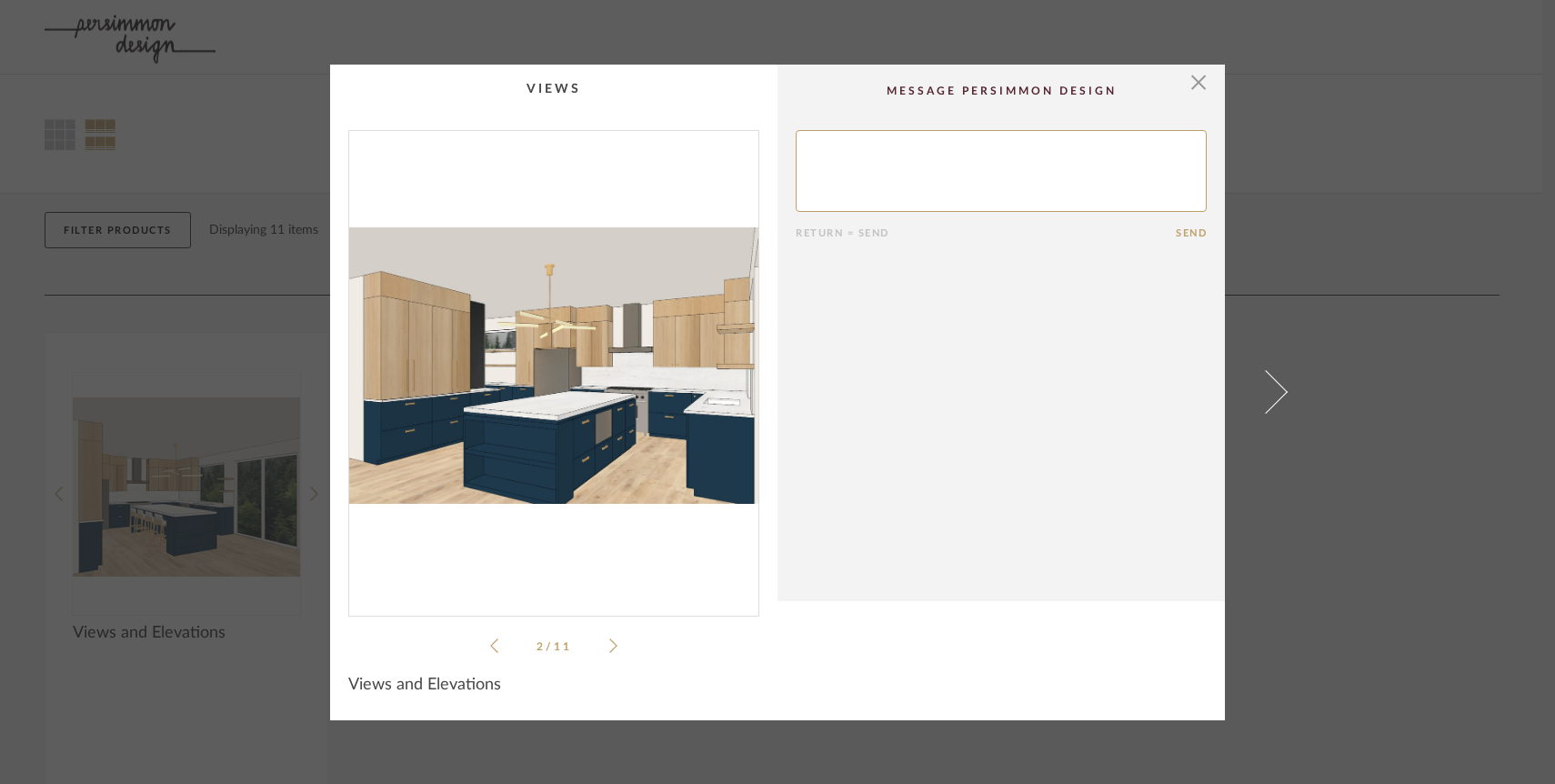
click at [610, 647] on icon at bounding box center [614, 645] width 8 height 16
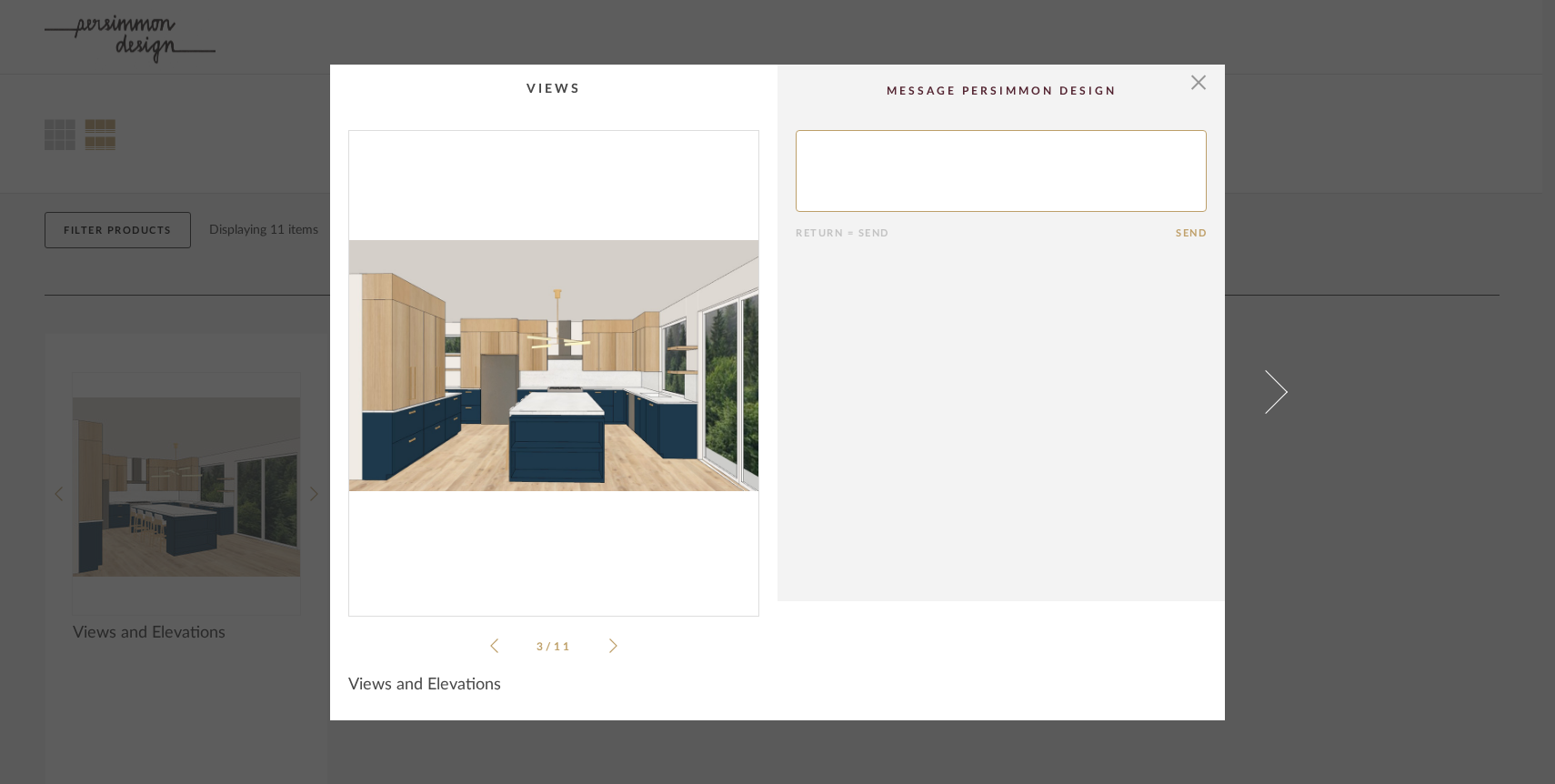
click at [610, 647] on icon at bounding box center [614, 645] width 8 height 16
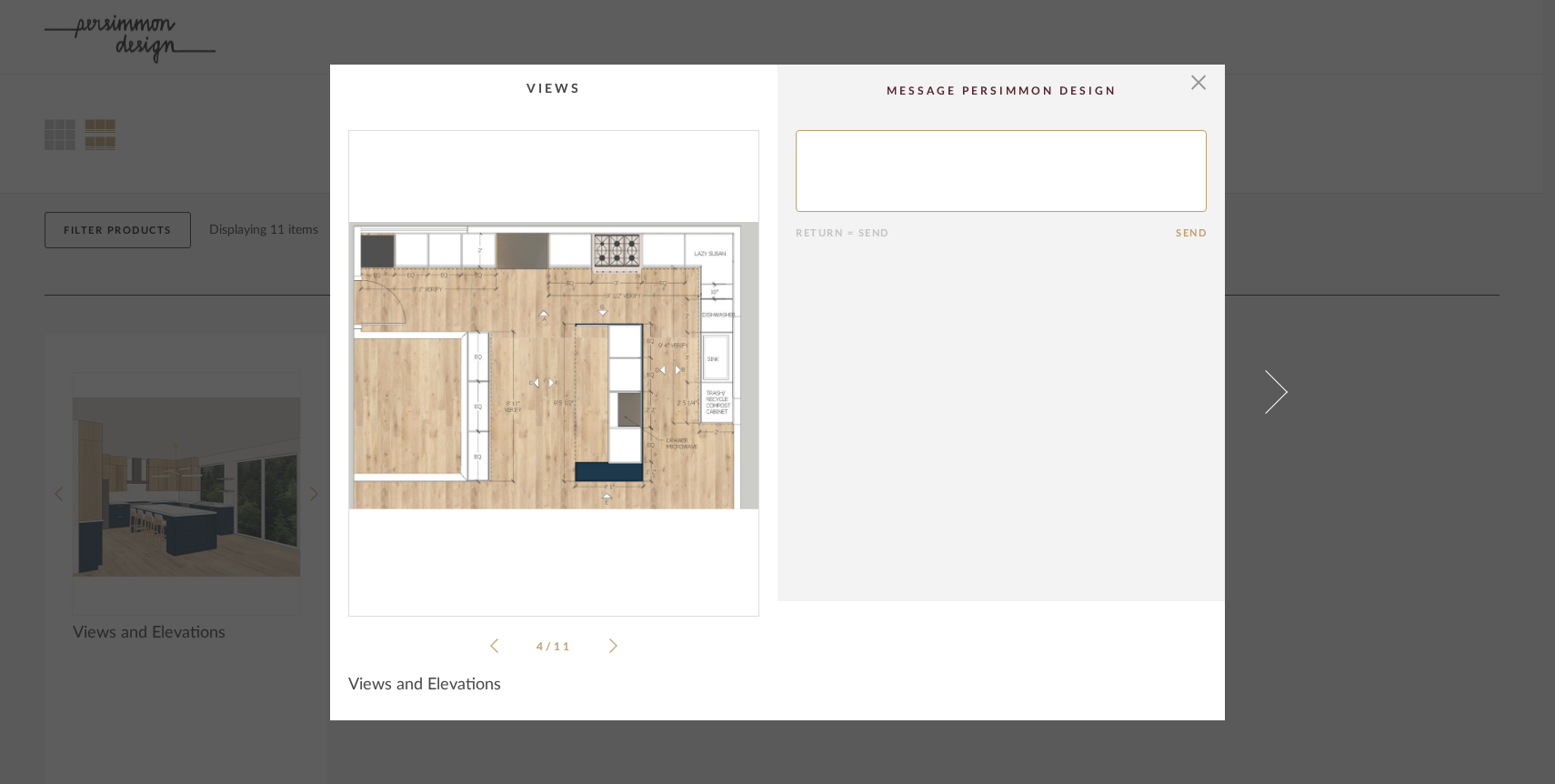
click at [610, 647] on icon at bounding box center [614, 645] width 8 height 16
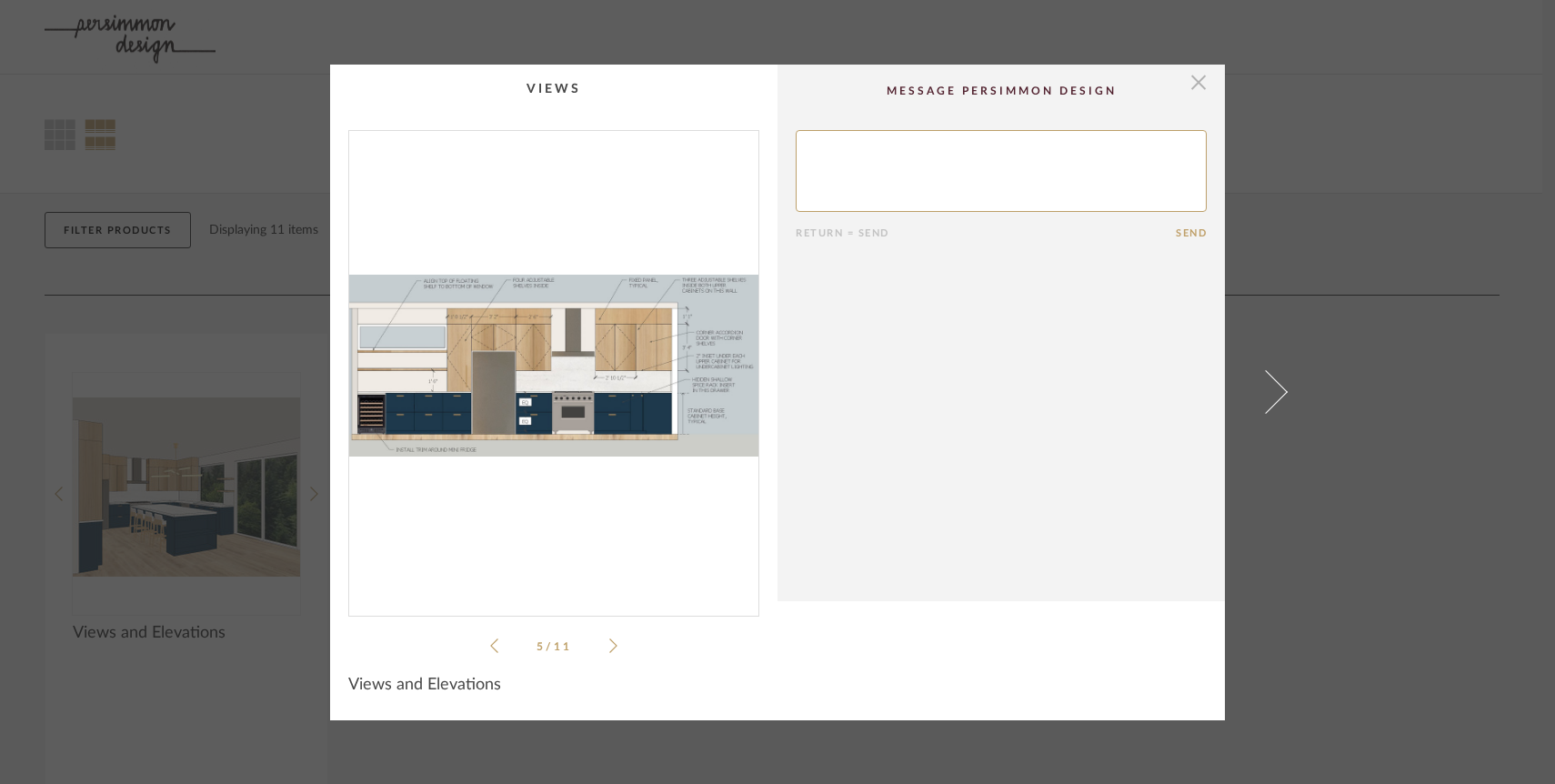
click at [1190, 86] on span "button" at bounding box center [1199, 83] width 37 height 37
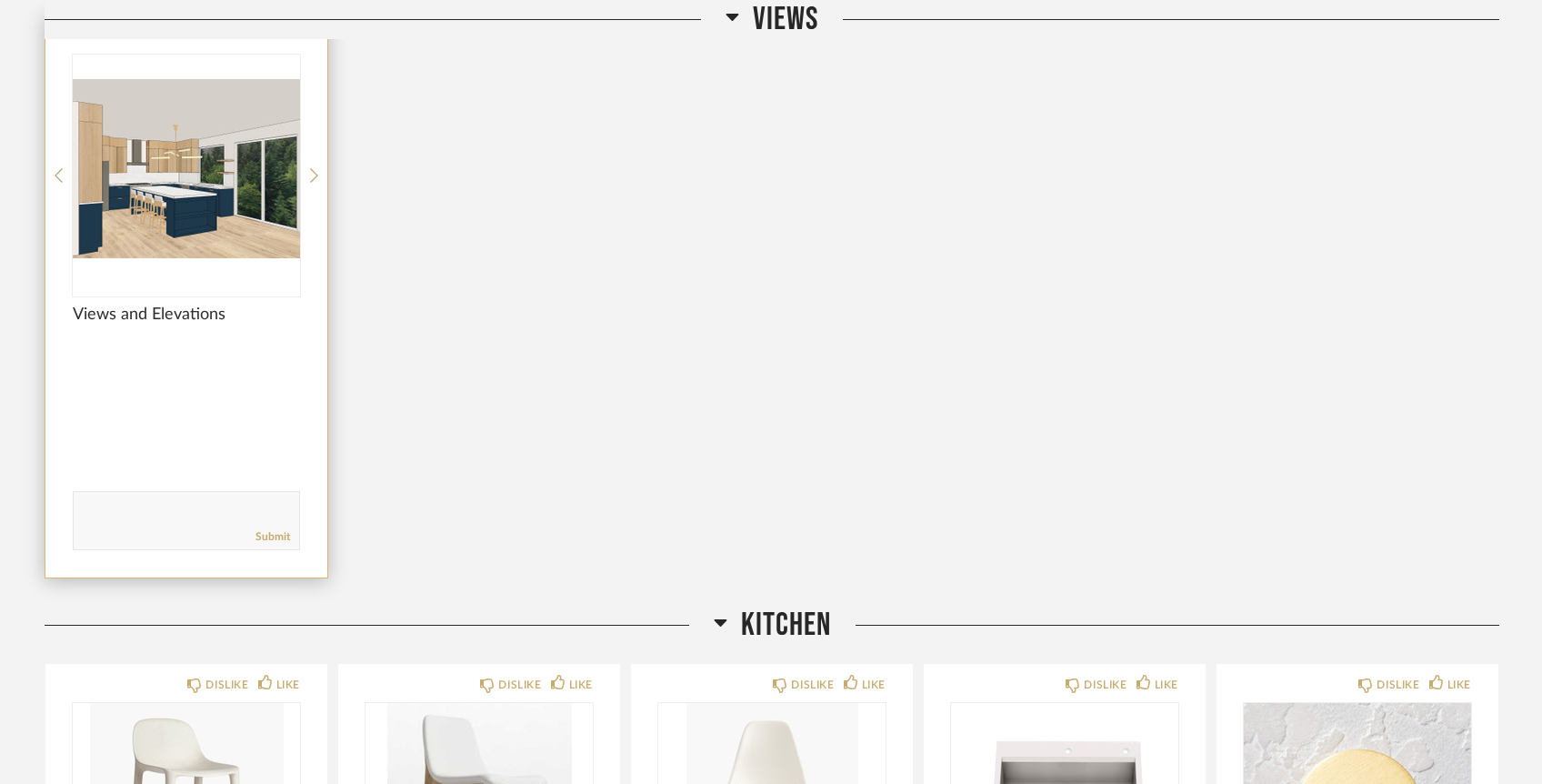
scroll to position [308, 0]
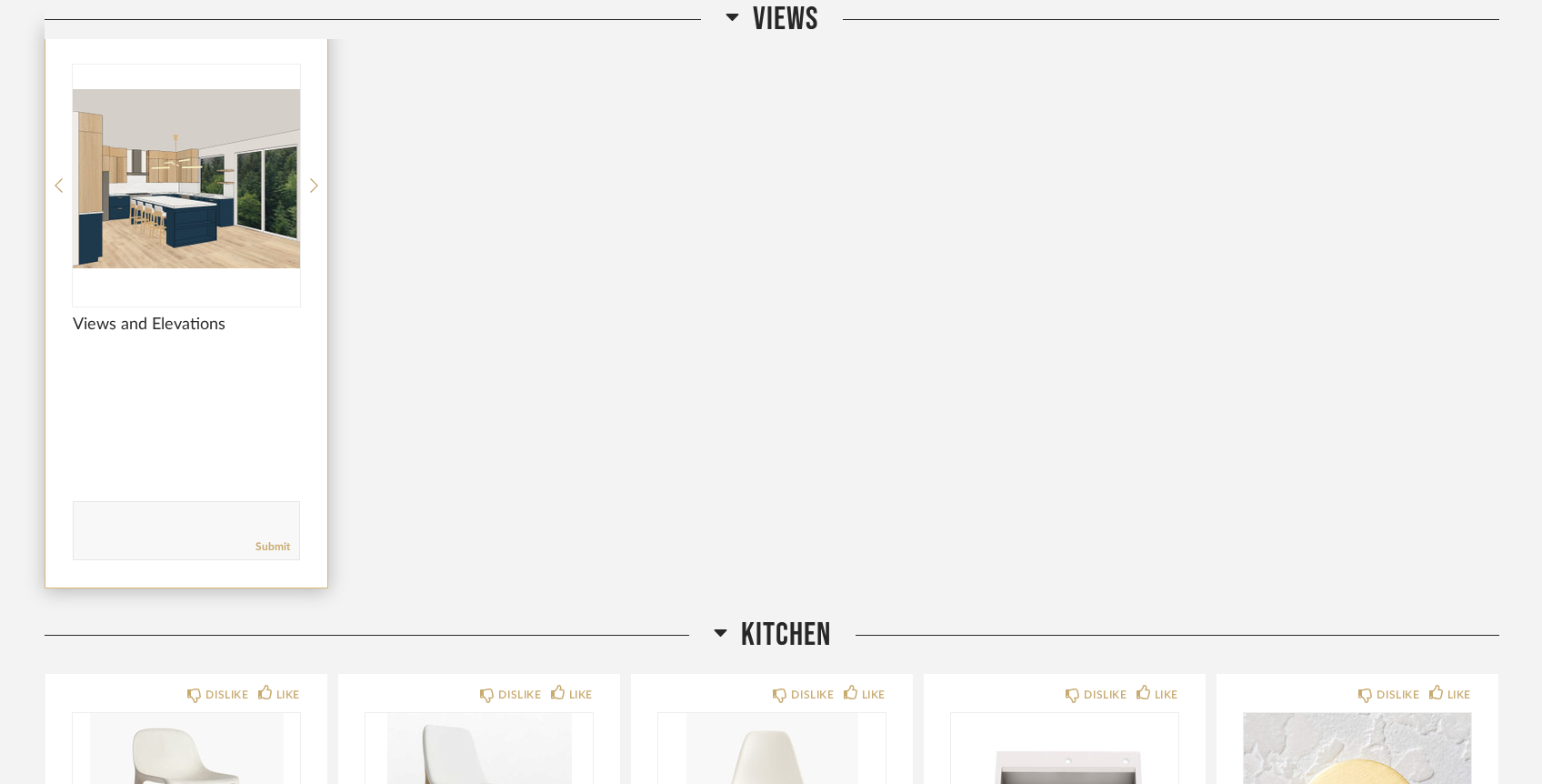
click at [182, 249] on img "0" at bounding box center [186, 178] width 228 height 228
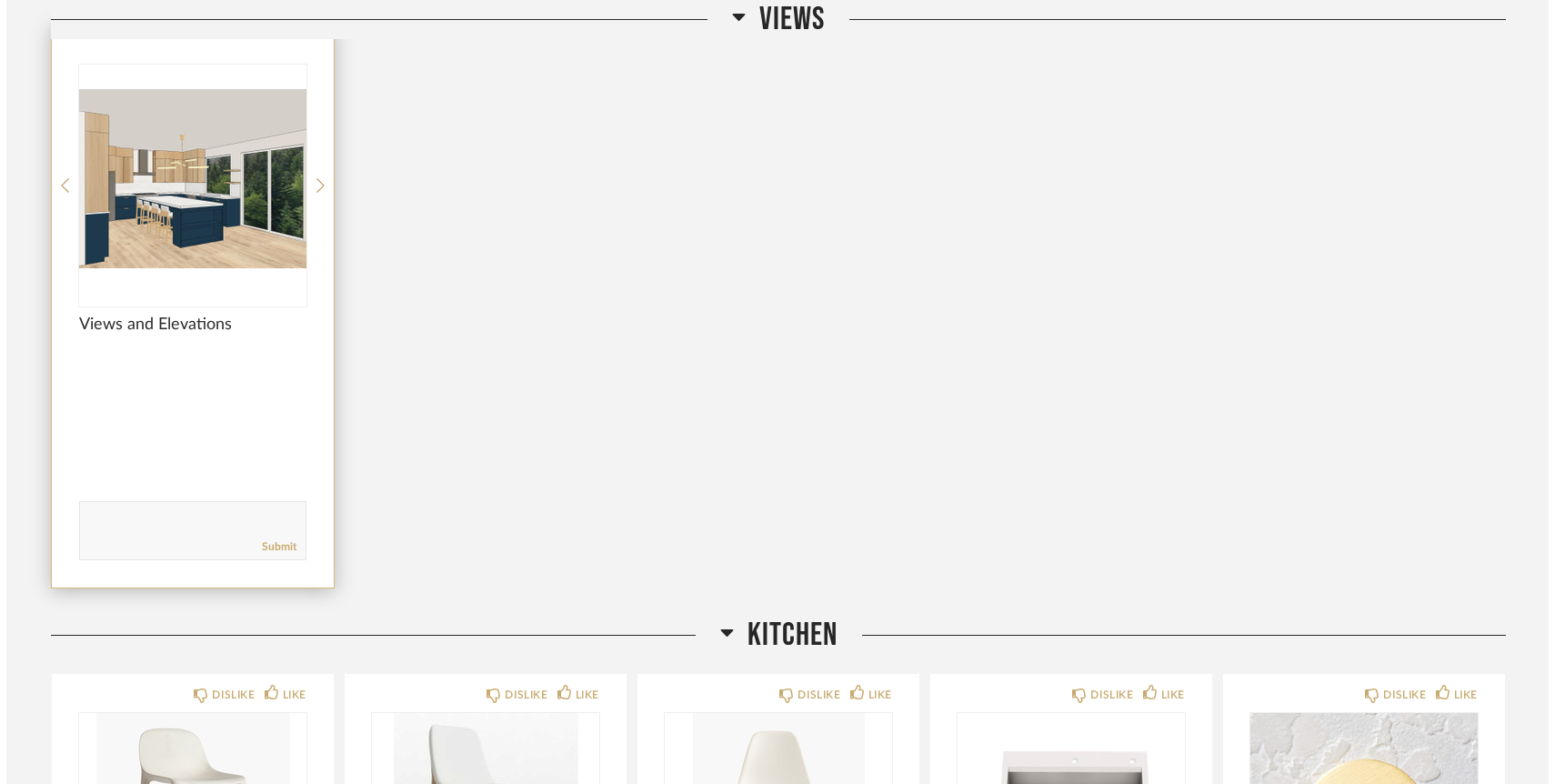
scroll to position [0, 0]
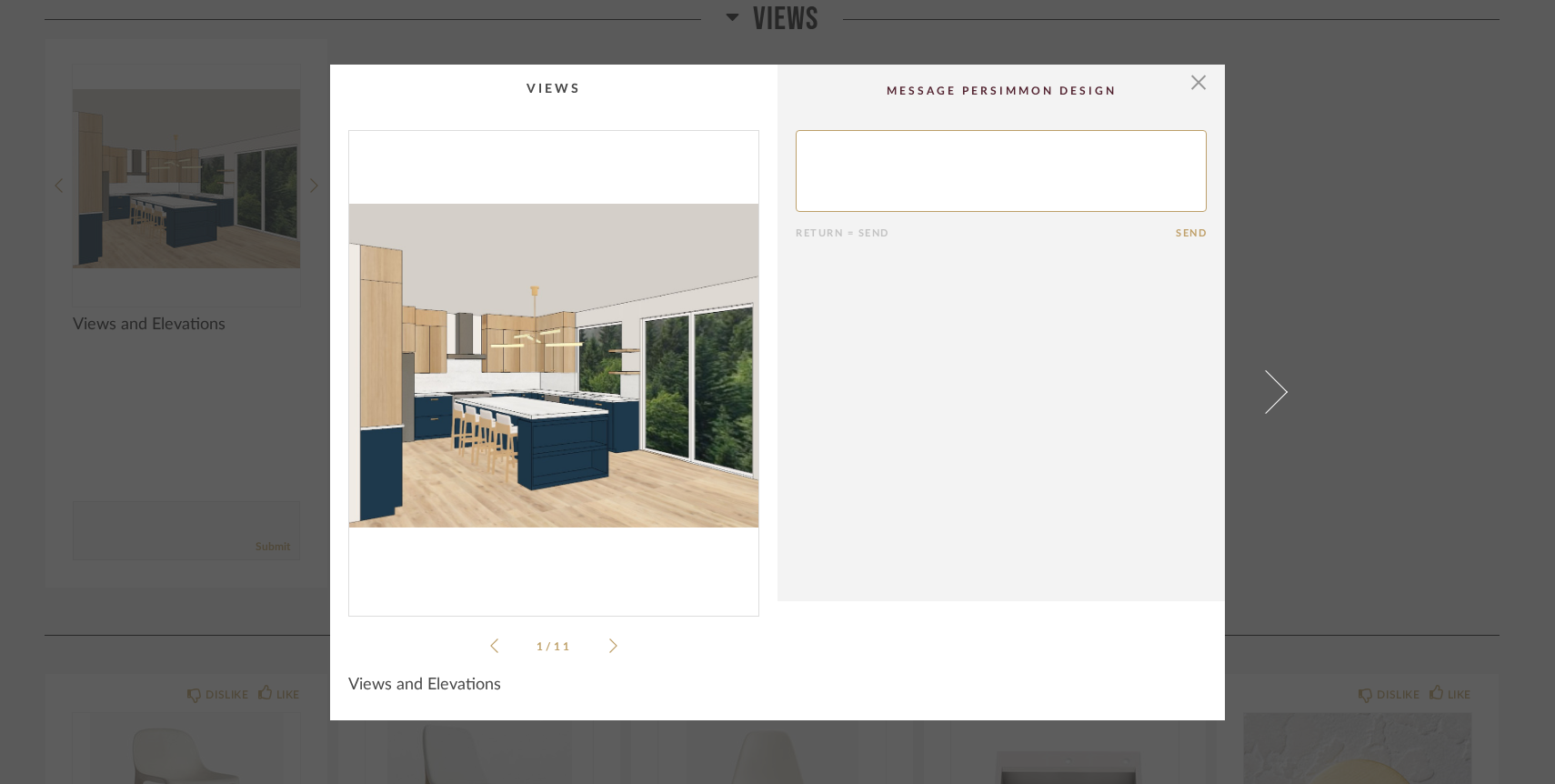
click at [610, 644] on icon at bounding box center [614, 645] width 8 height 16
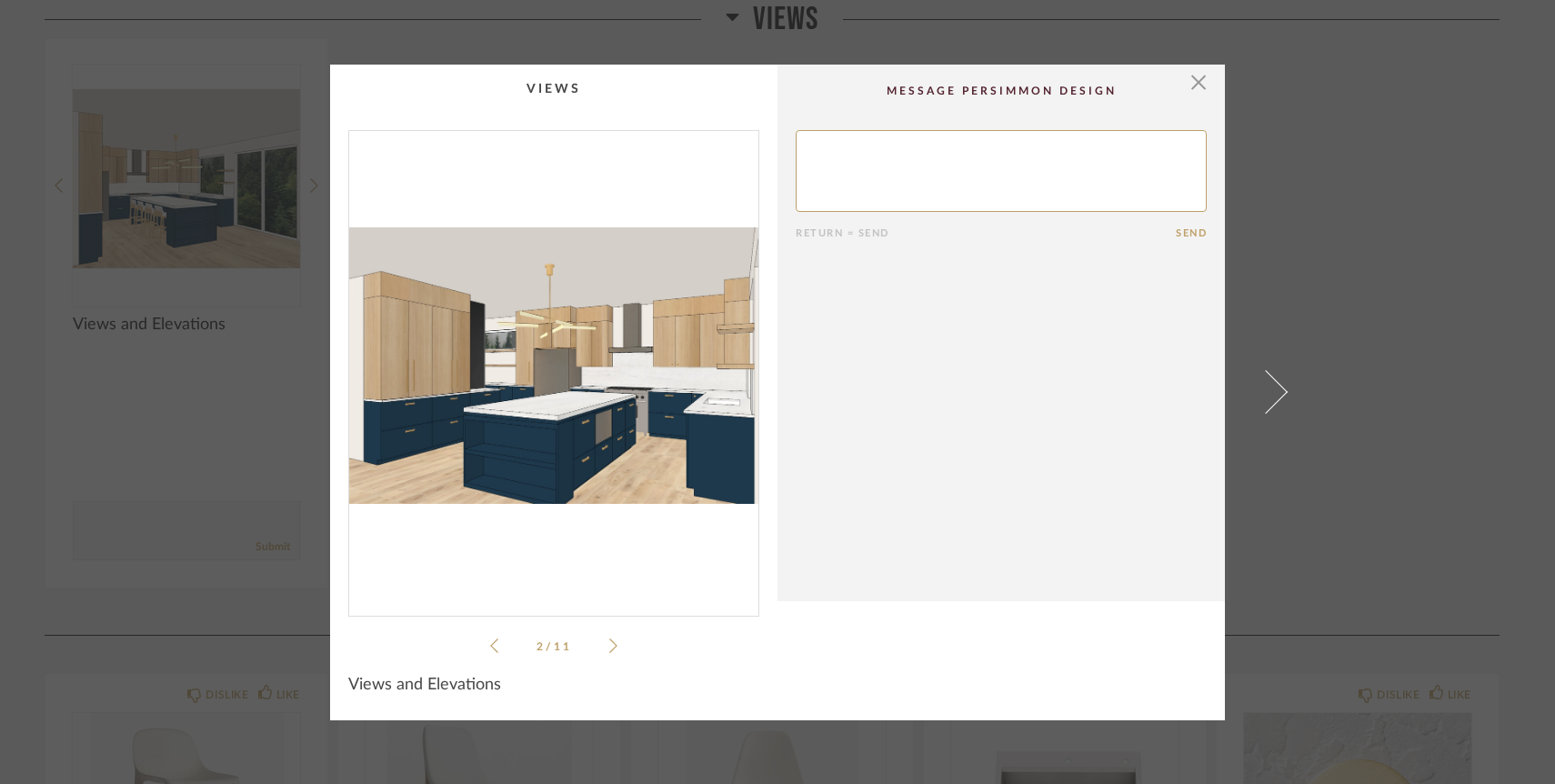
click at [611, 648] on div "2 / 11" at bounding box center [554, 392] width 411 height 526
click at [610, 644] on icon at bounding box center [614, 645] width 8 height 16
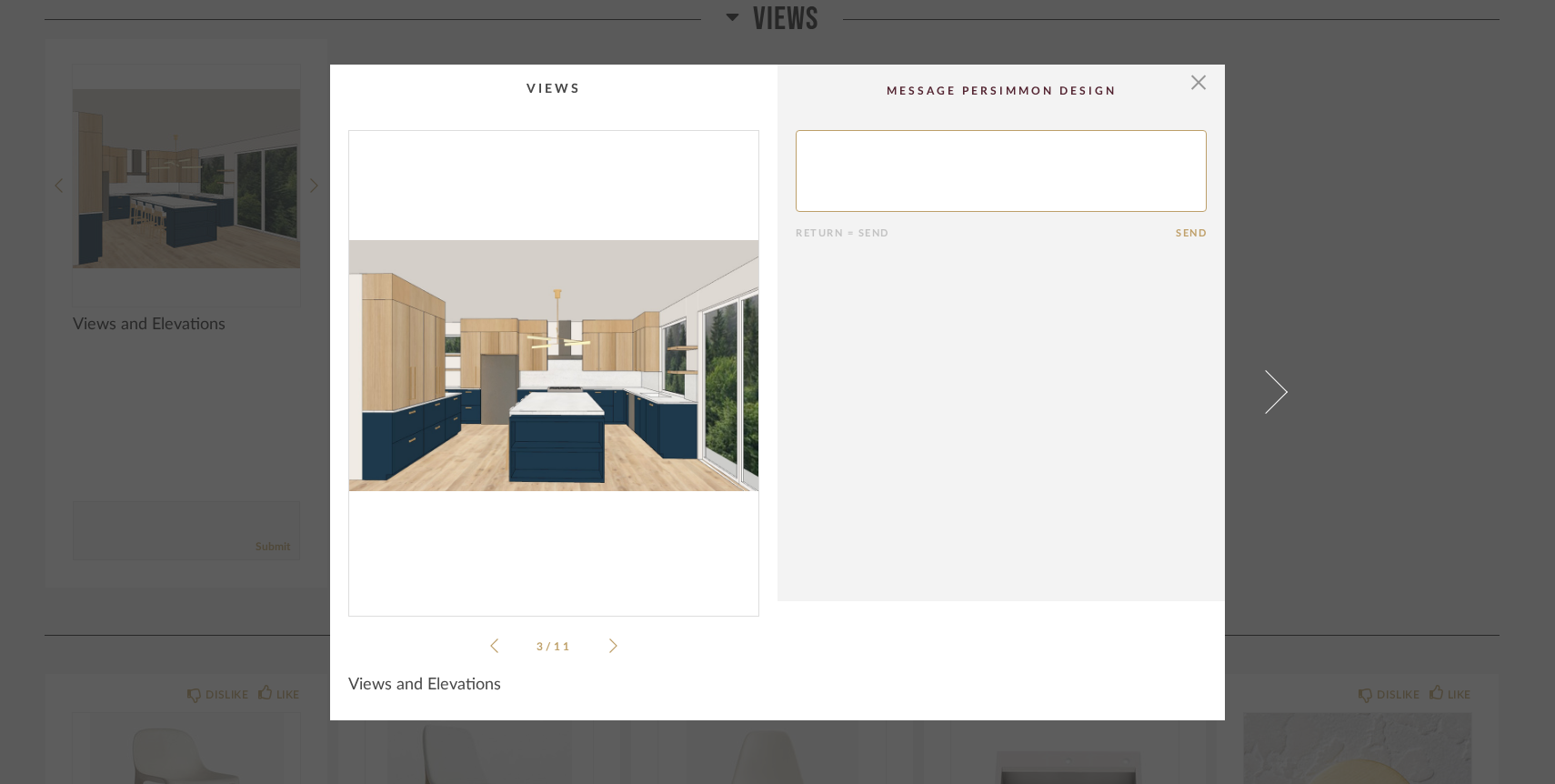
click at [491, 639] on icon at bounding box center [494, 645] width 8 height 16
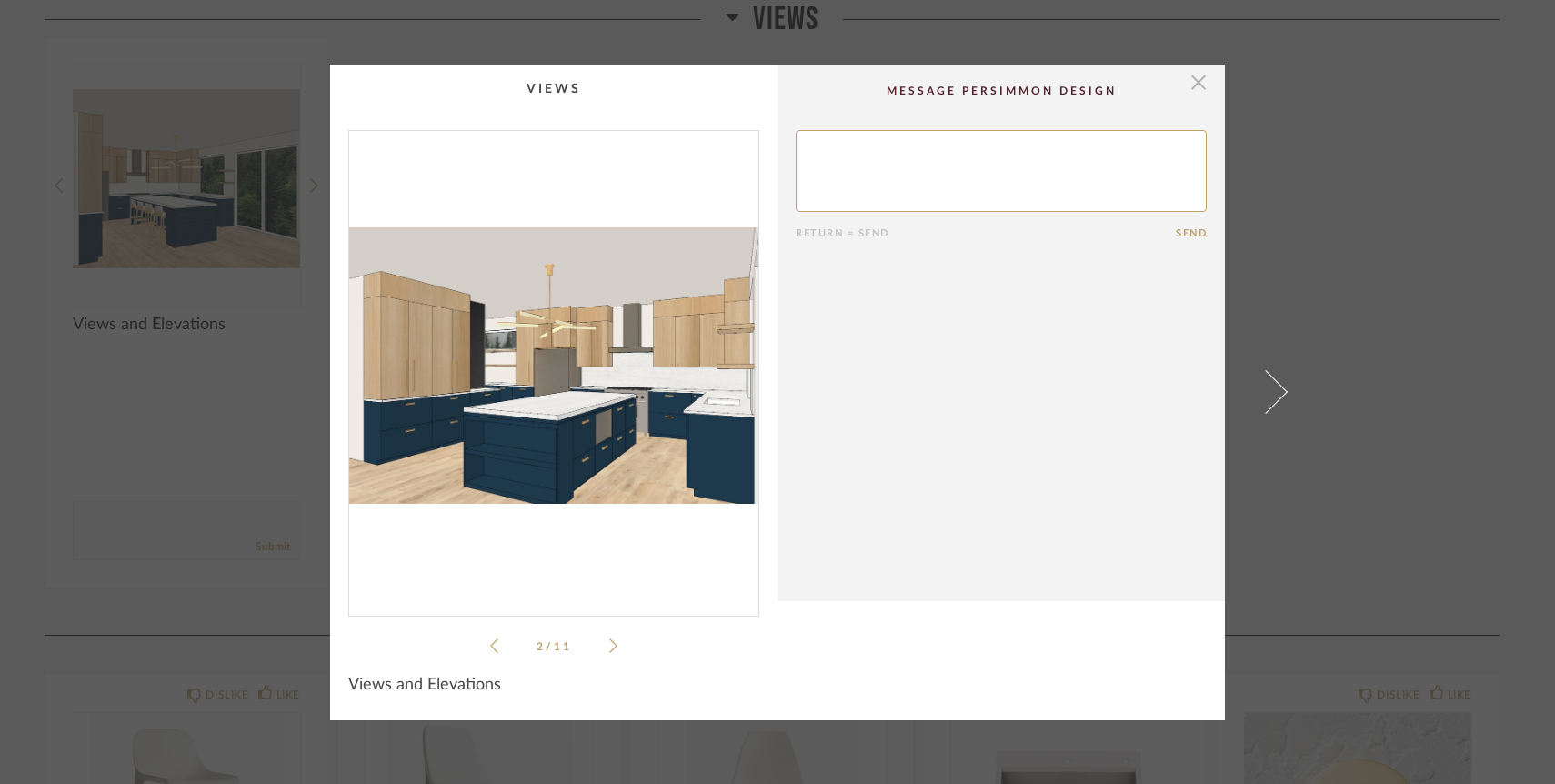
click at [1190, 79] on span "button" at bounding box center [1199, 83] width 37 height 37
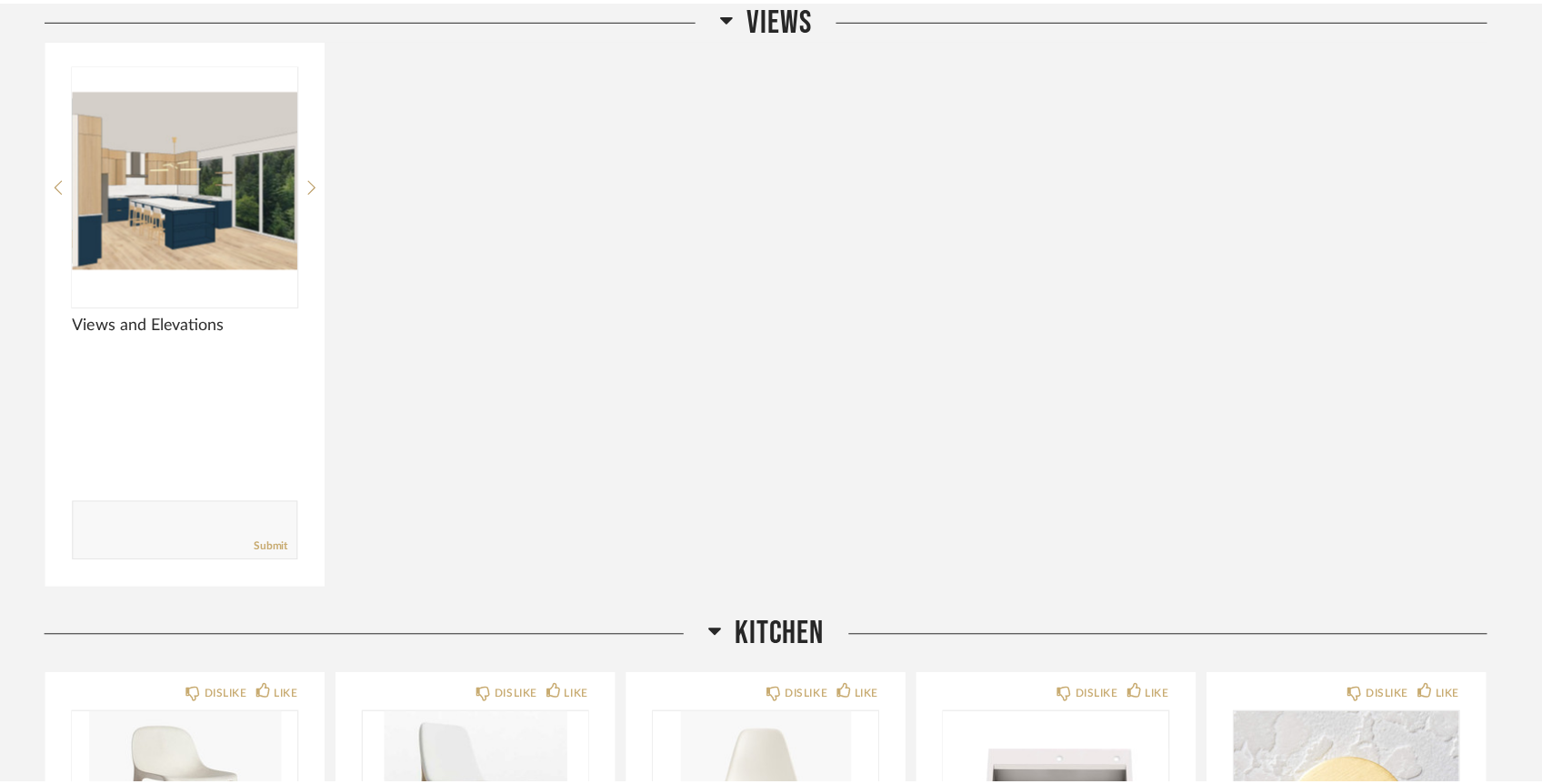
scroll to position [308, 0]
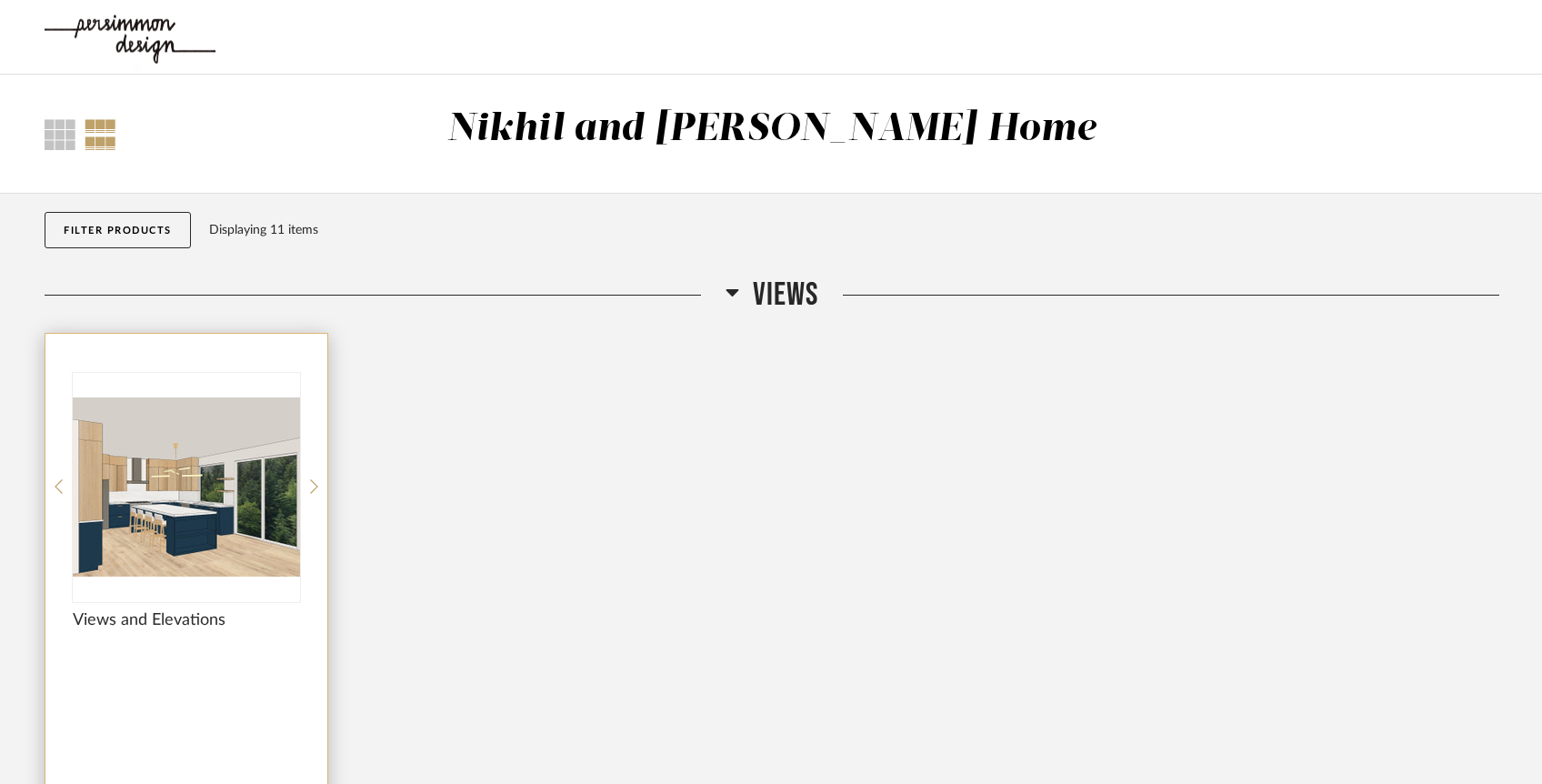
click at [131, 491] on div at bounding box center [186, 486] width 228 height 228
